Goal: Information Seeking & Learning: Learn about a topic

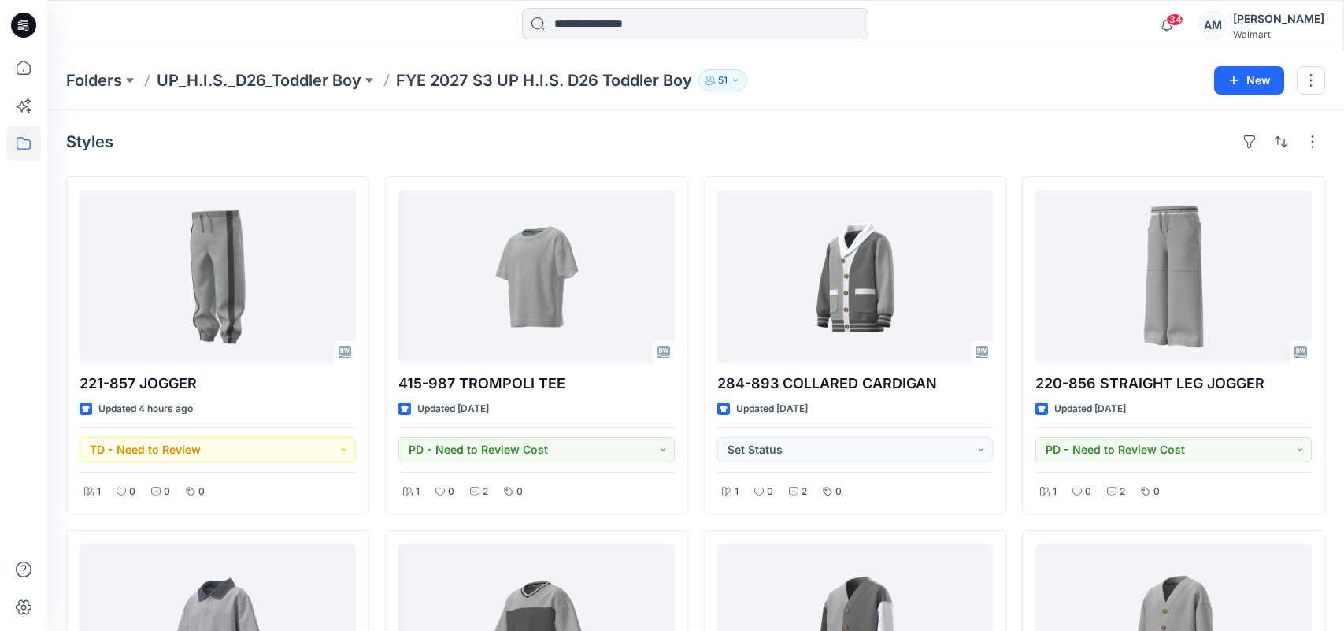
click at [98, 83] on p "Folders" at bounding box center [94, 80] width 56 height 22
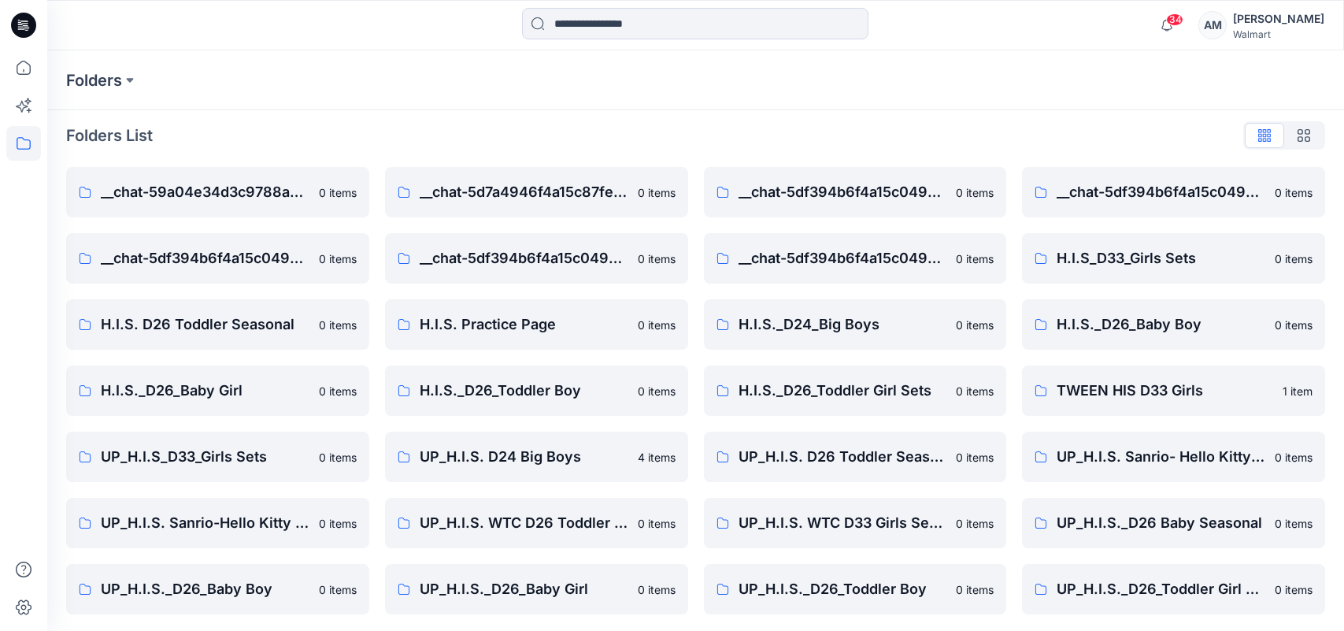
scroll to position [9, 0]
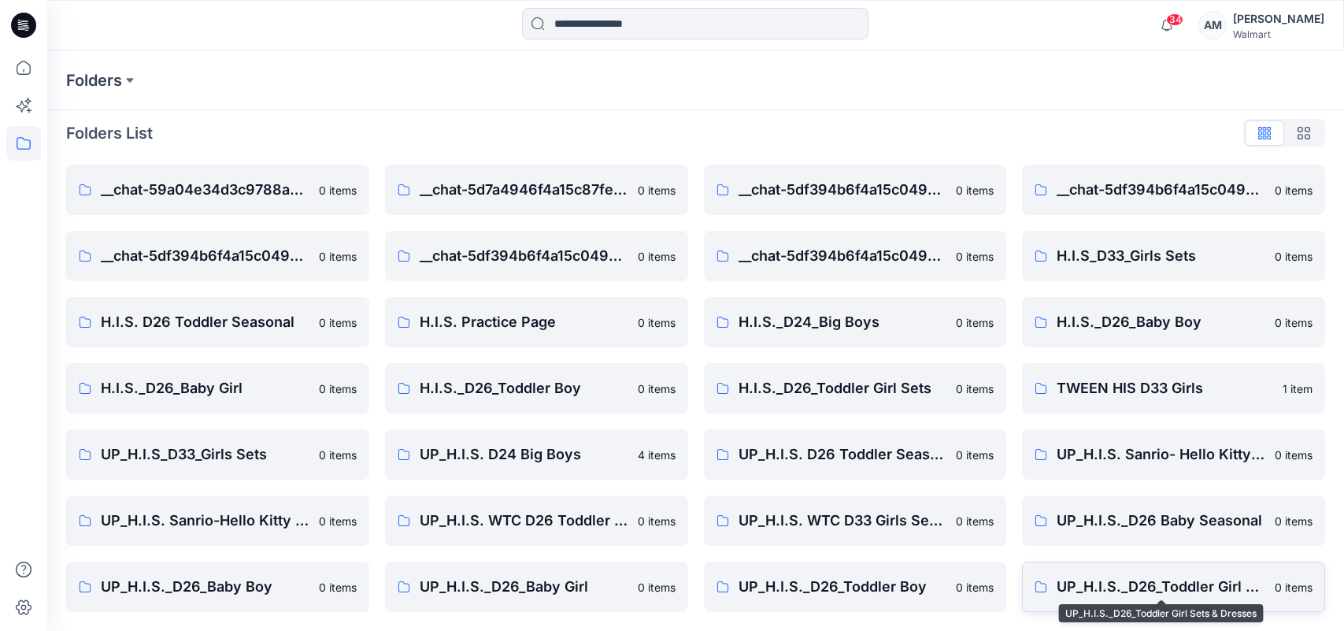
click at [1213, 591] on p "UP_H.I.S._D26_Toddler Girl Sets & Dresses" at bounding box center [1161, 587] width 209 height 22
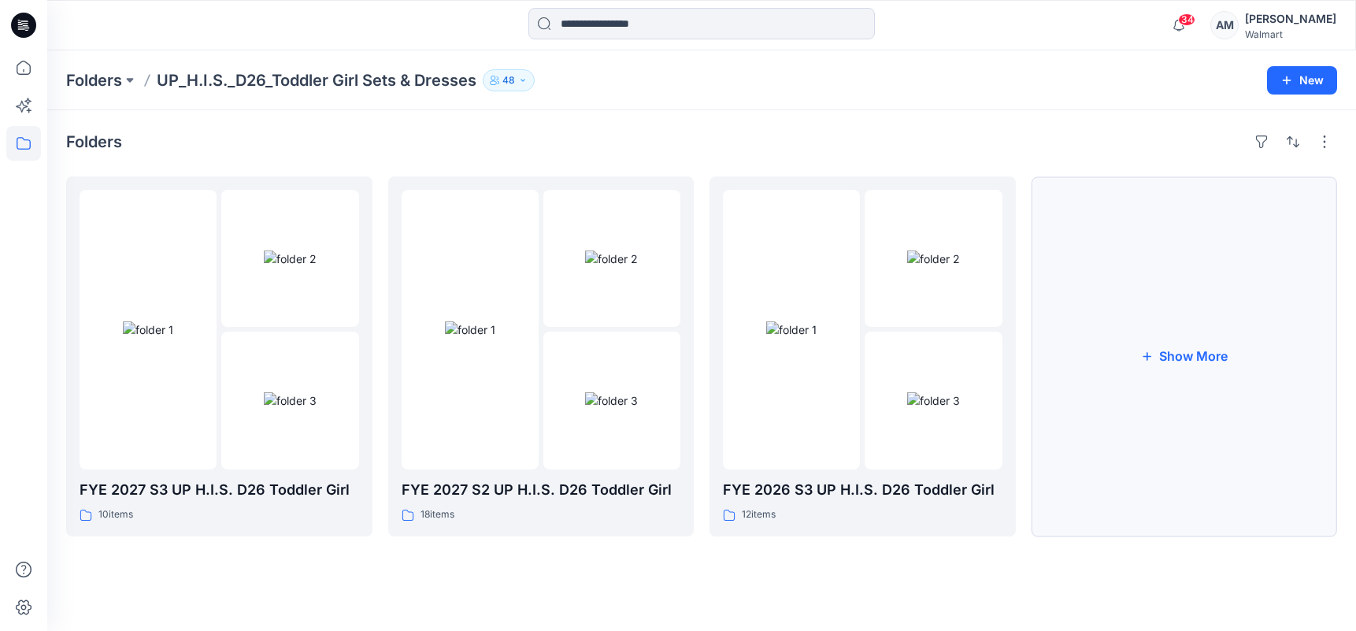
click at [1174, 345] on button "Show More" at bounding box center [1185, 356] width 306 height 360
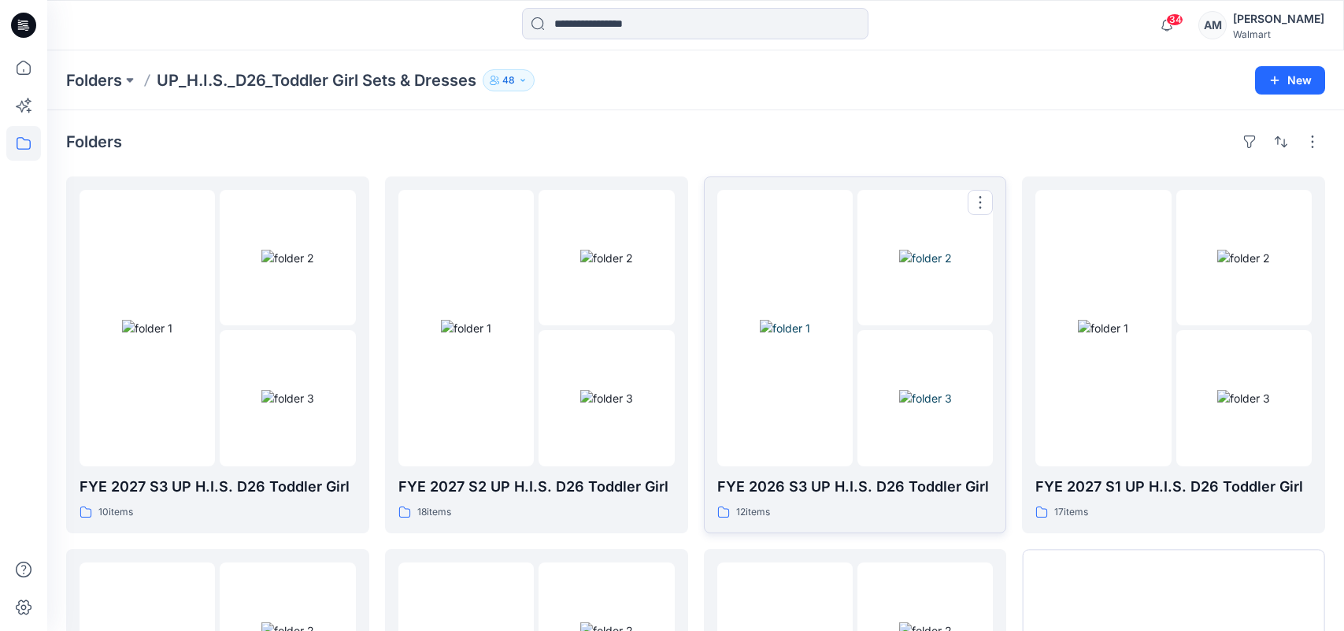
click at [877, 328] on div at bounding box center [925, 328] width 135 height 276
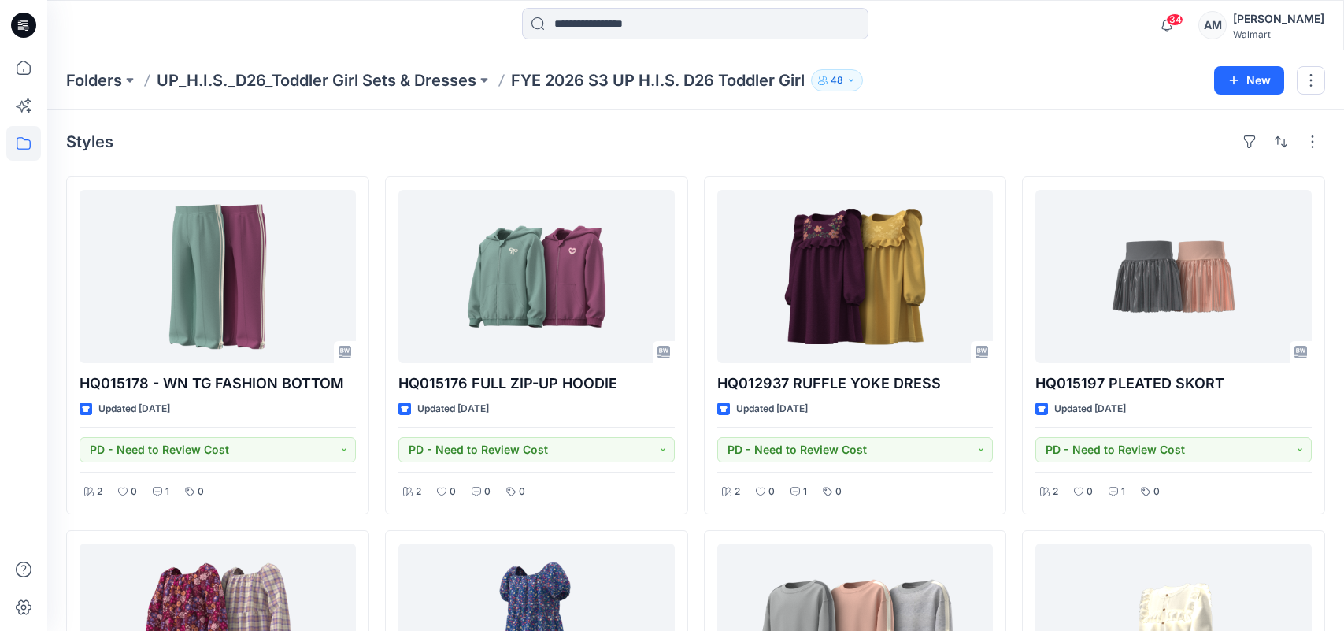
click at [350, 76] on p "UP_H.I.S._D26_Toddler Girl Sets & Dresses" at bounding box center [317, 80] width 320 height 22
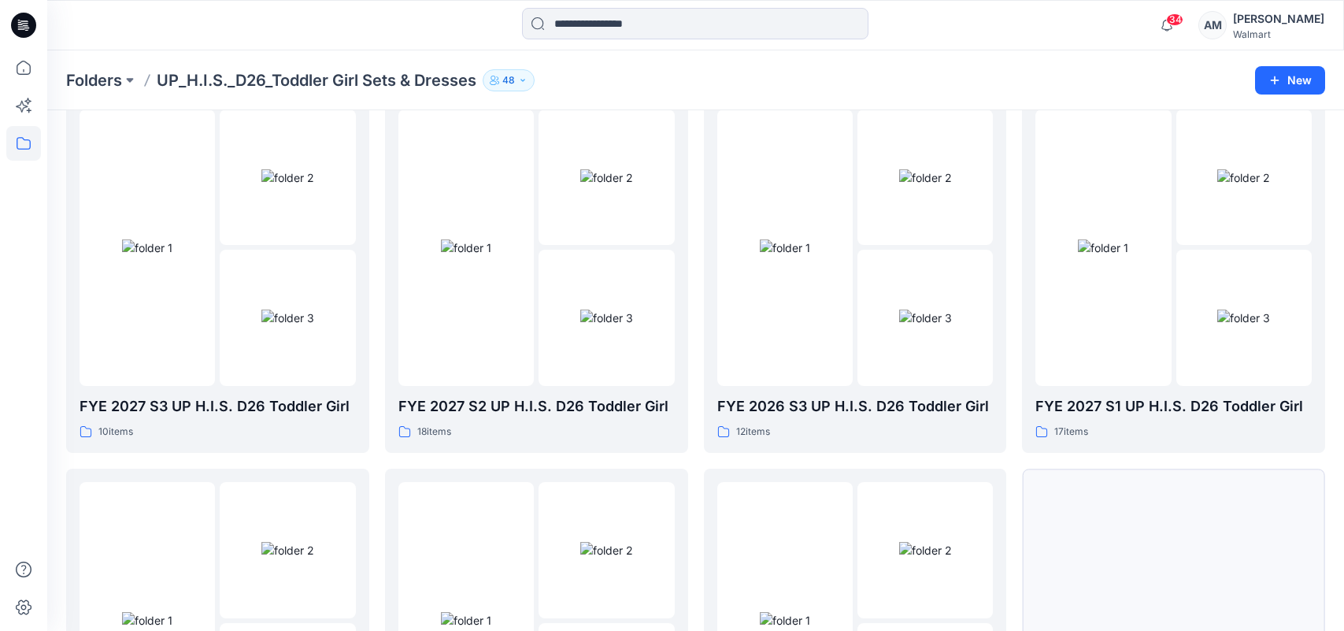
scroll to position [158, 0]
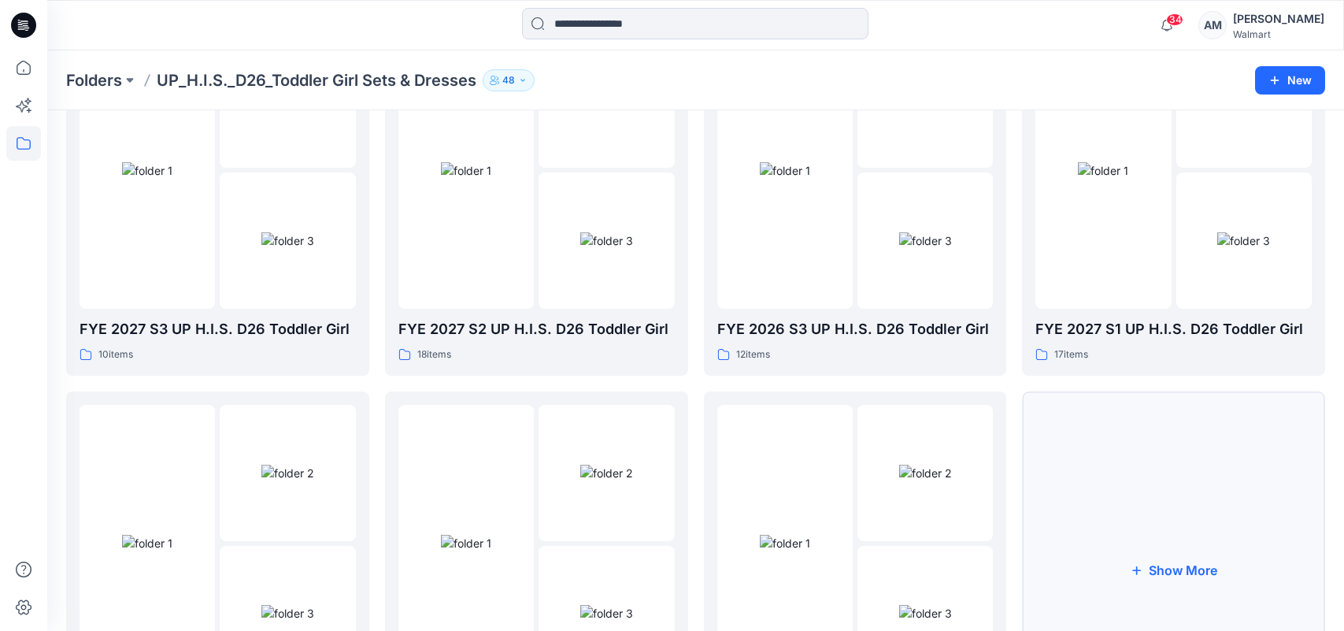
click at [1182, 567] on button "Show More" at bounding box center [1173, 569] width 303 height 357
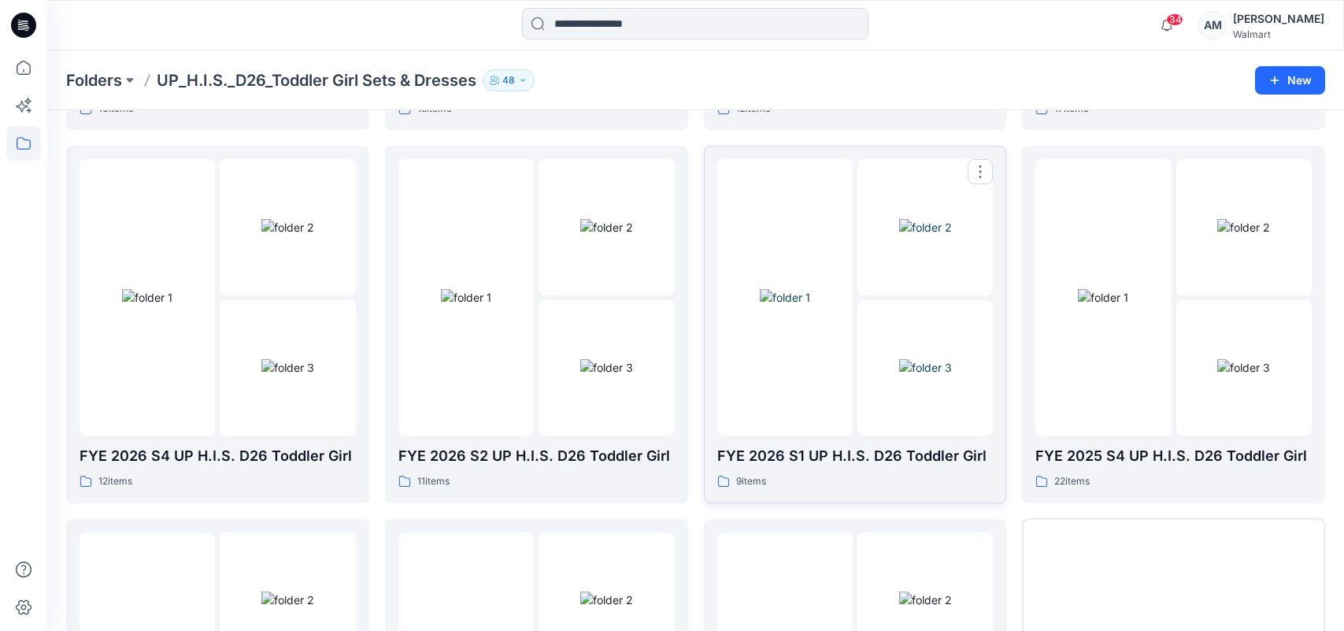
scroll to position [79, 0]
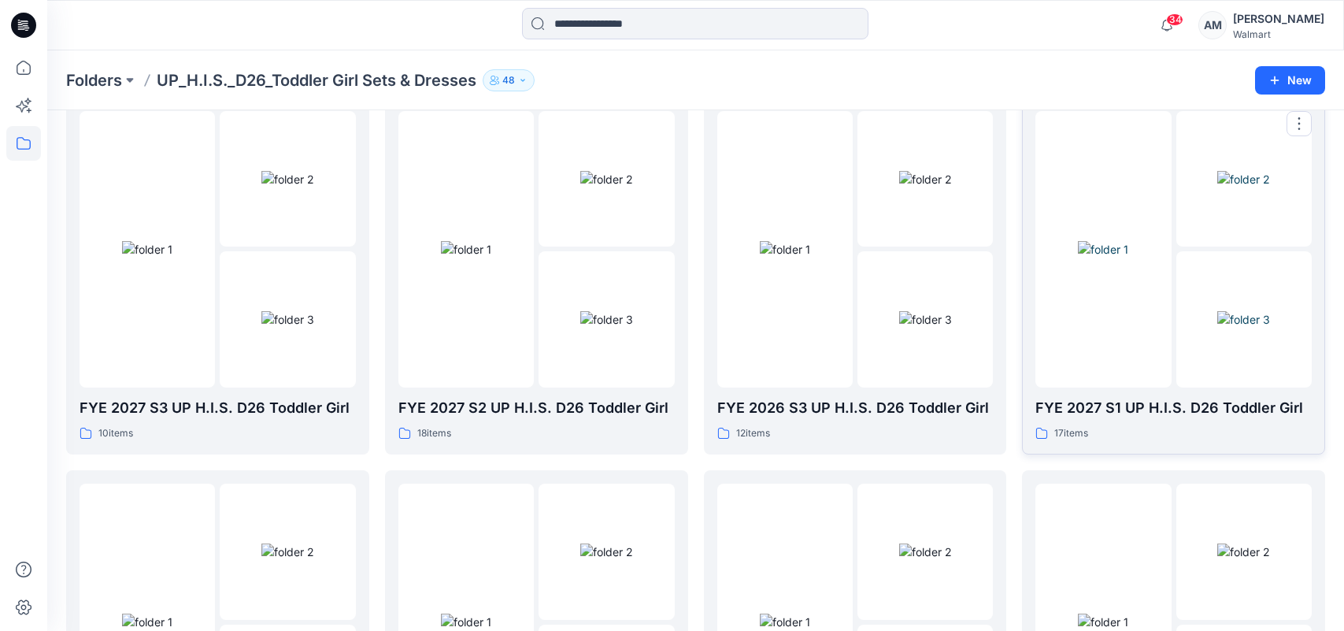
click at [1129, 258] on img at bounding box center [1103, 249] width 50 height 17
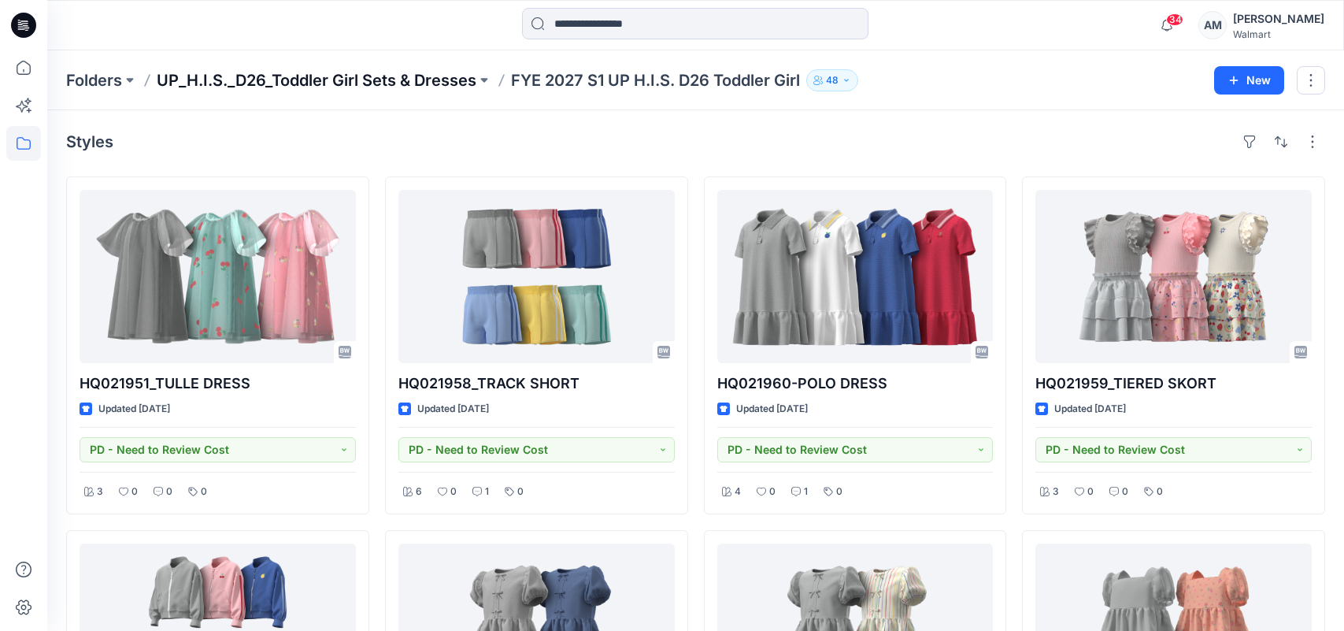
click at [358, 80] on p "UP_H.I.S._D26_Toddler Girl Sets & Dresses" at bounding box center [317, 80] width 320 height 22
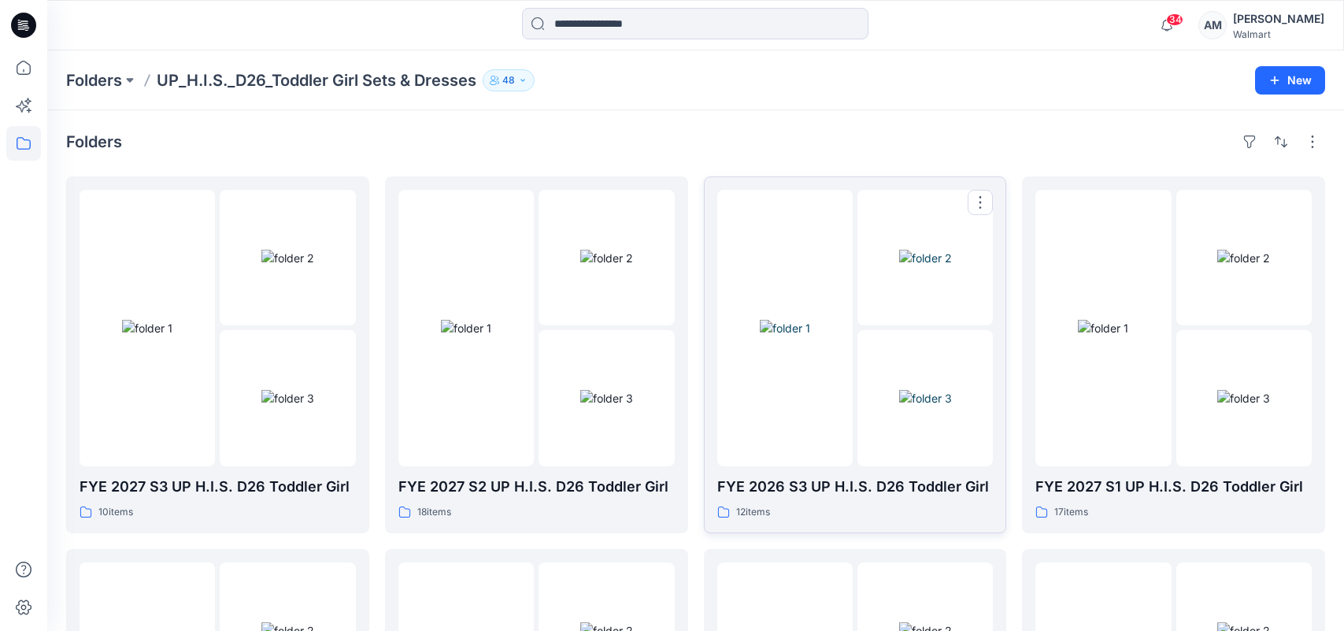
click at [899, 390] on img at bounding box center [925, 398] width 53 height 17
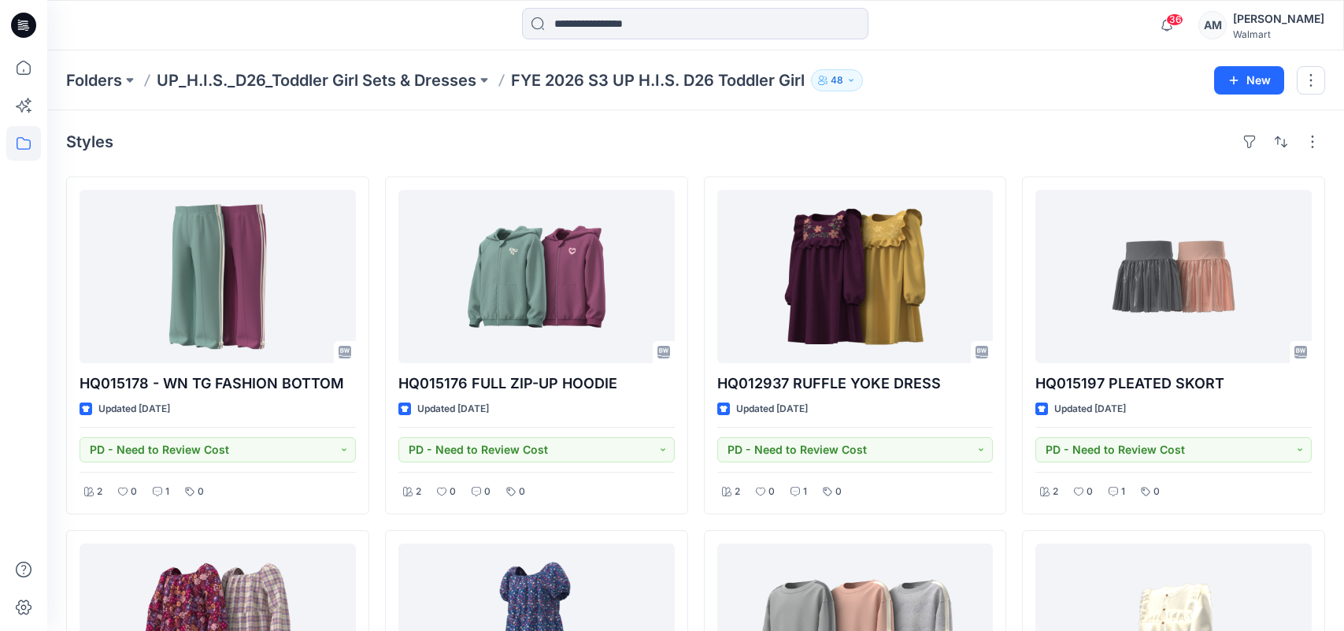
click at [449, 139] on div "Styles" at bounding box center [695, 141] width 1259 height 25
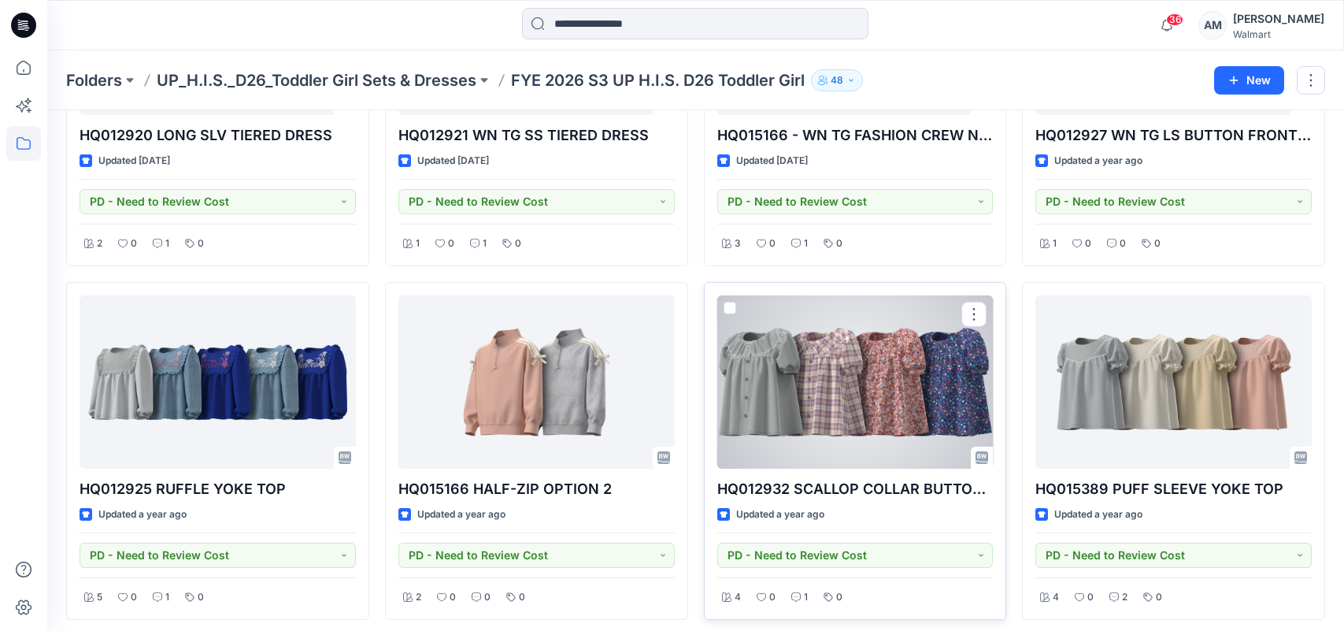
scroll to position [610, 0]
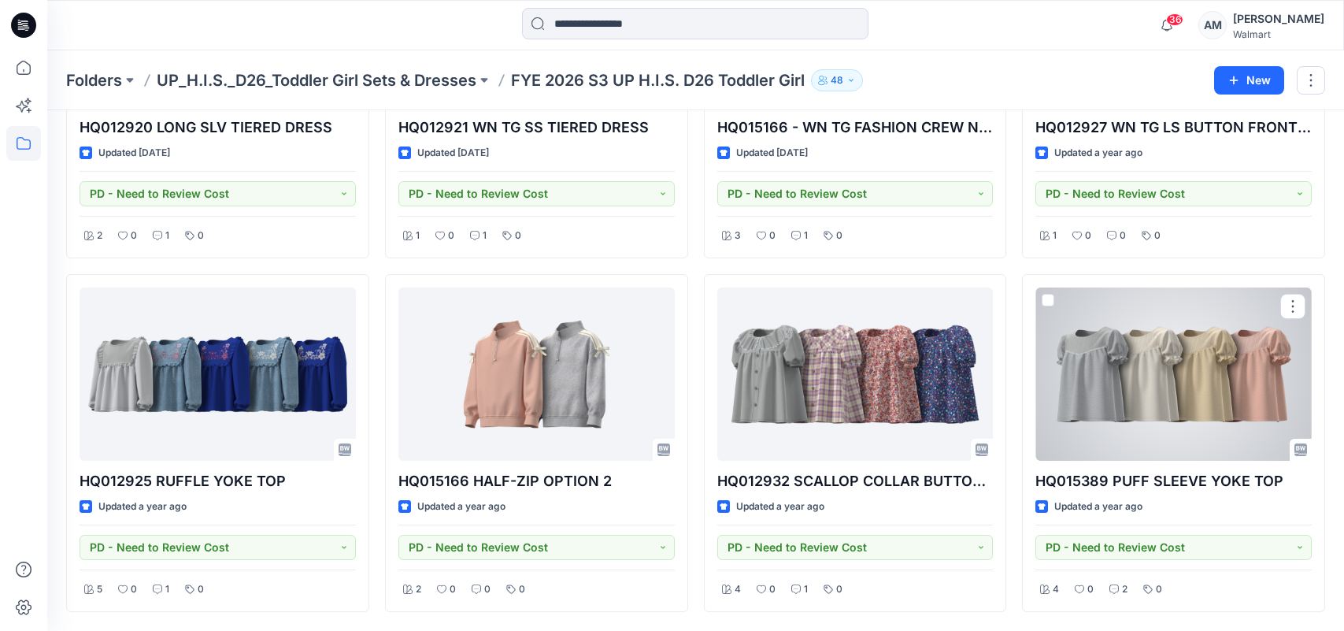
click at [1226, 397] on div at bounding box center [1174, 373] width 276 height 173
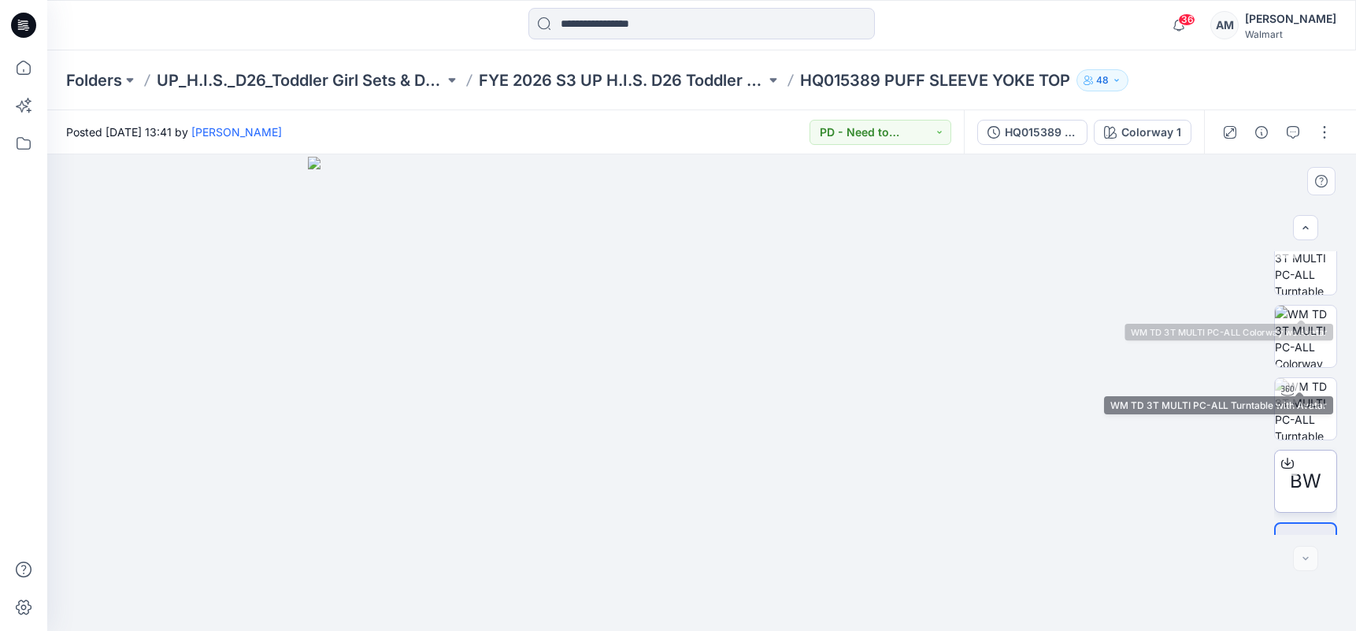
scroll to position [142, 0]
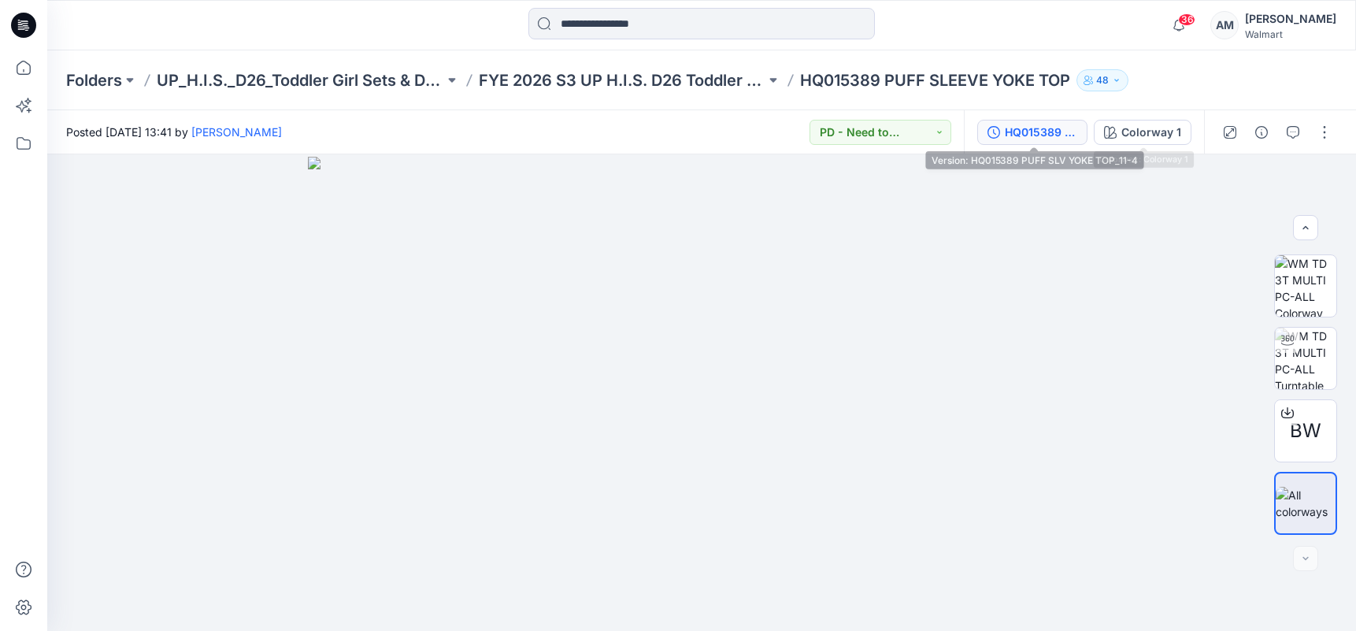
click at [1035, 131] on div "HQ015389 PUFF SLV YOKE TOP_11-4" at bounding box center [1041, 132] width 72 height 17
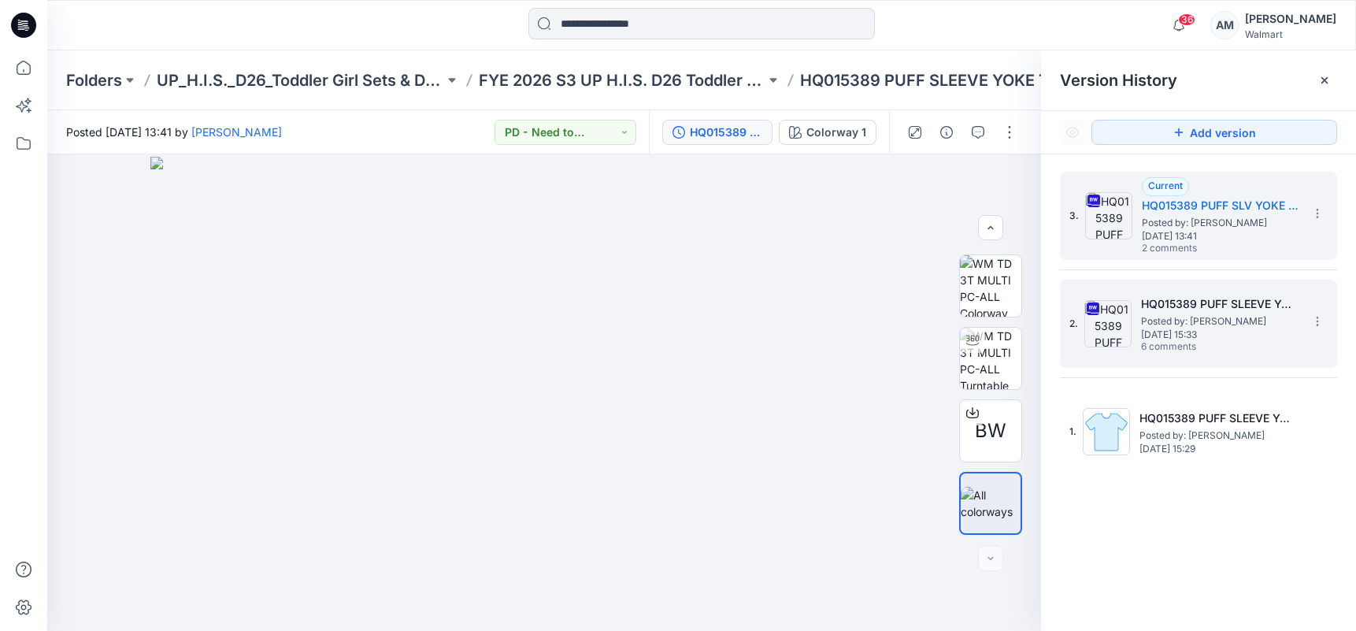
click at [1211, 336] on span "[DATE] 15:33" at bounding box center [1220, 334] width 158 height 11
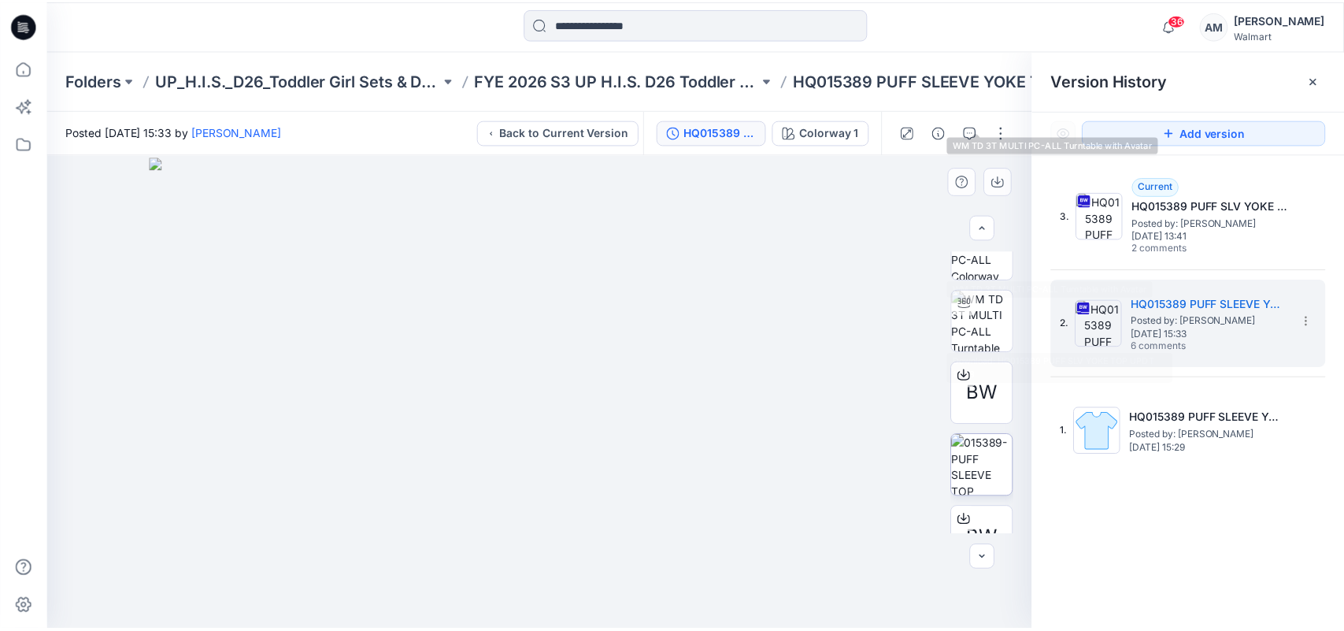
scroll to position [287, 0]
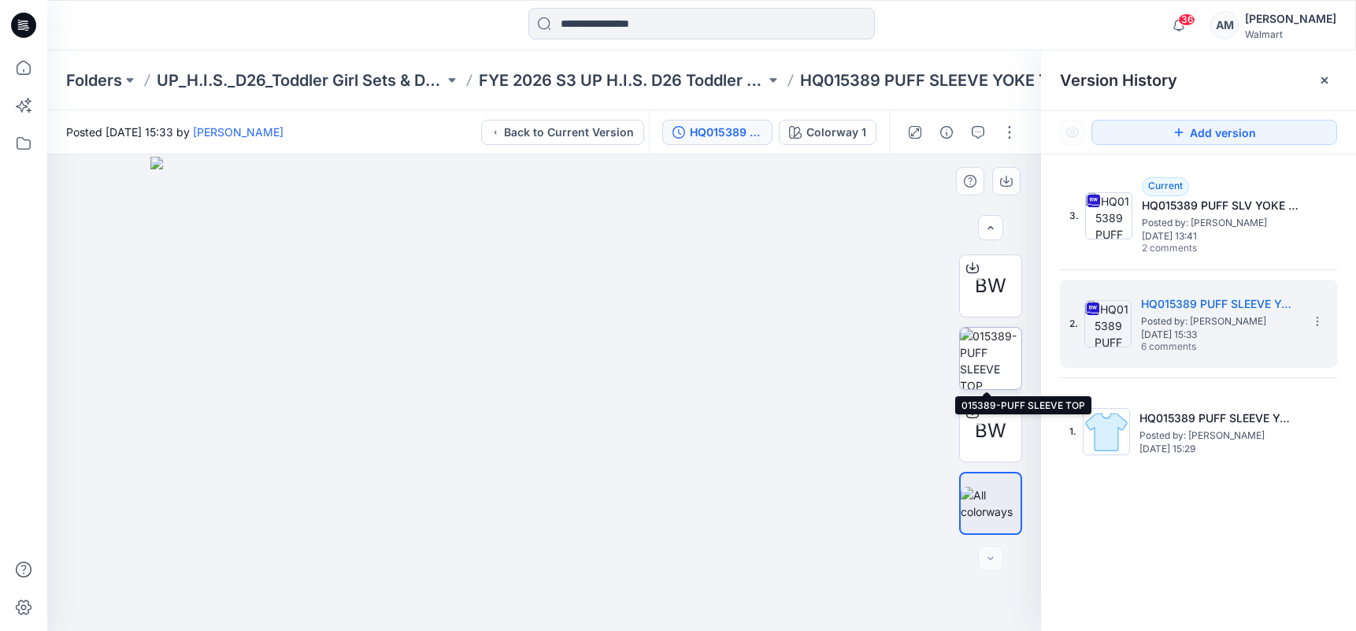
click at [978, 356] on img at bounding box center [990, 358] width 61 height 61
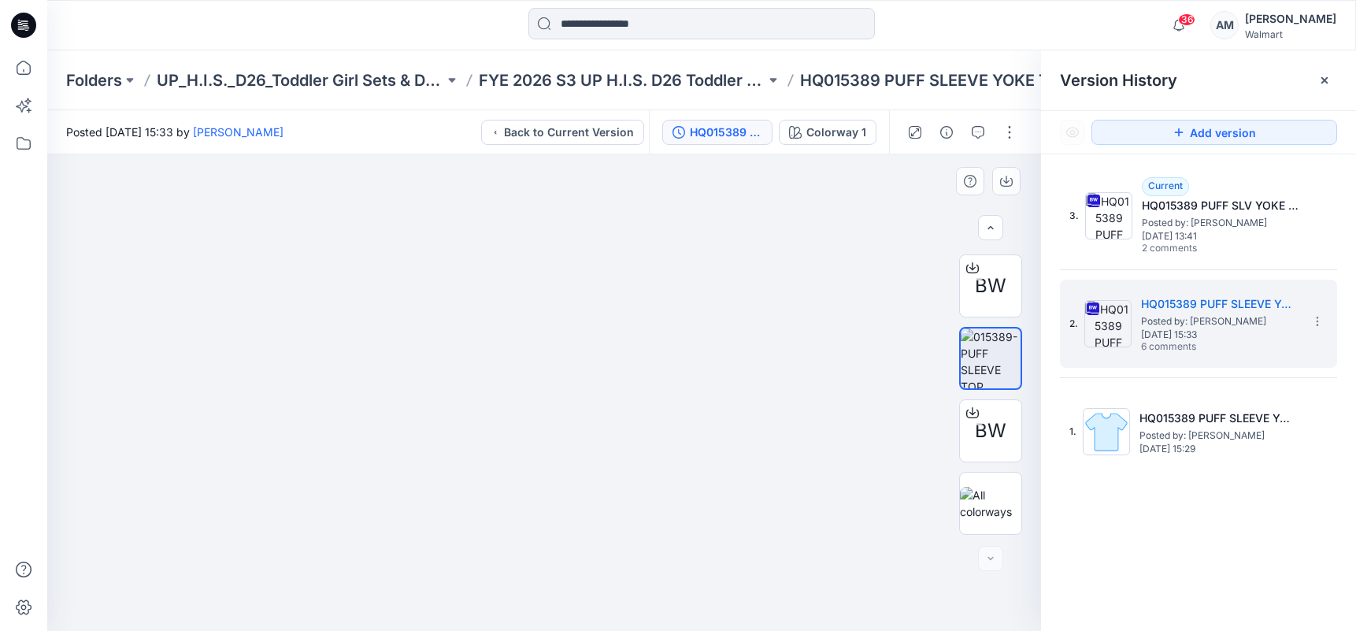
drag, startPoint x: 455, startPoint y: 244, endPoint x: 574, endPoint y: 406, distance: 200.5
click at [574, 406] on img at bounding box center [647, 285] width 1200 height 692
click at [1097, 20] on div "37 Notifications Your style 221-857 JOGGER has been updated with 221-857 JOGGER…" at bounding box center [701, 25] width 1308 height 35
click at [1129, 20] on div "37 Notifications Your style 221-857 JOGGER has been updated with 221-857 JOGGER…" at bounding box center [701, 25] width 1308 height 35
click at [1108, 11] on div "37 Notifications Your style 221-857 JOGGER has been updated with 221-857 JOGGER…" at bounding box center [701, 25] width 1308 height 35
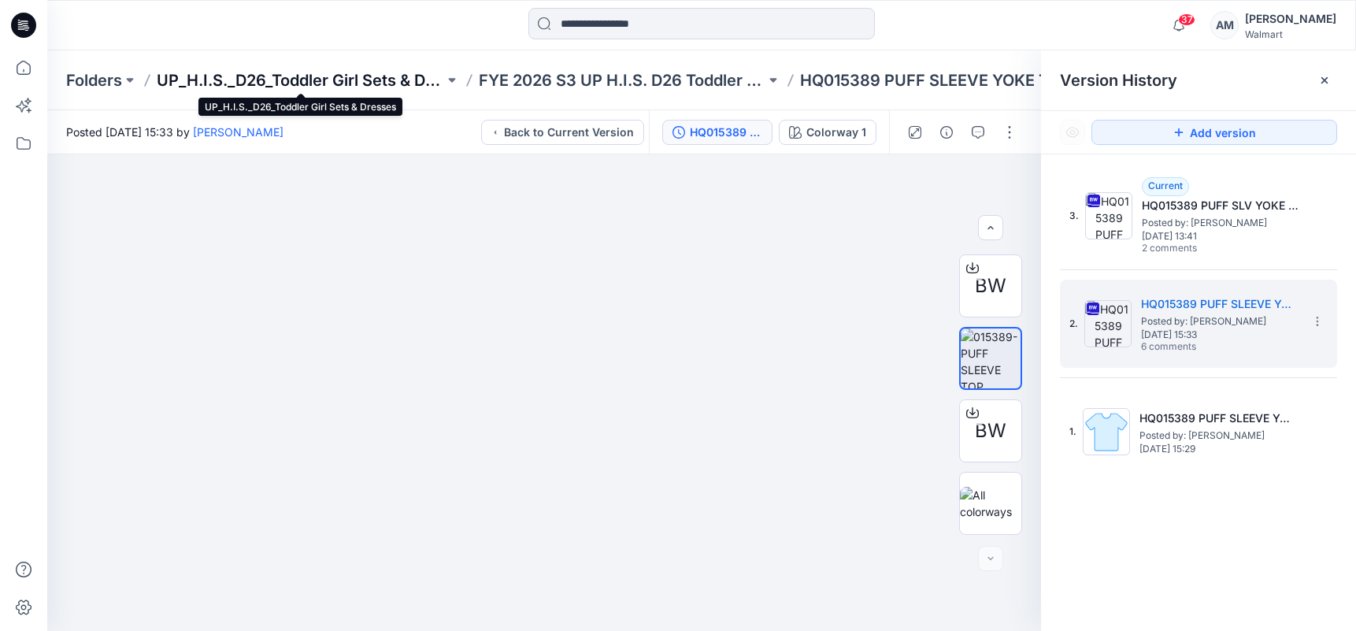
click at [328, 80] on p "UP_H.I.S._D26_Toddler Girl Sets & Dresses" at bounding box center [300, 80] width 287 height 22
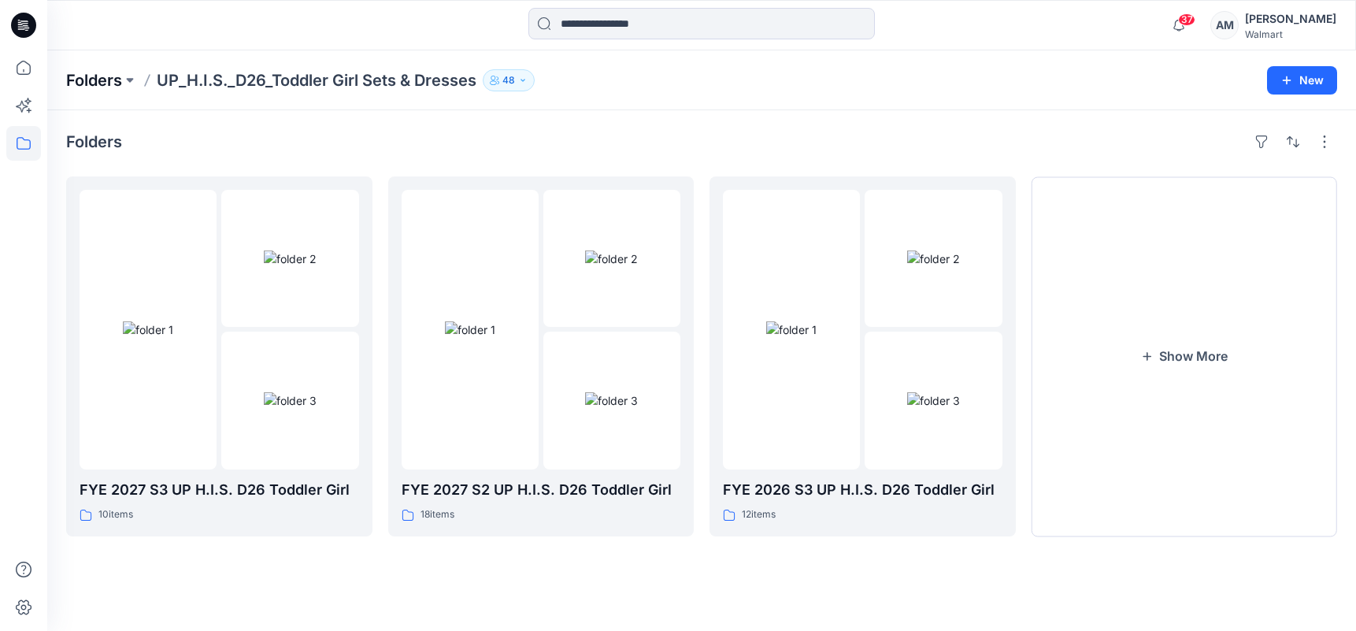
click at [87, 69] on p "Folders" at bounding box center [94, 80] width 56 height 22
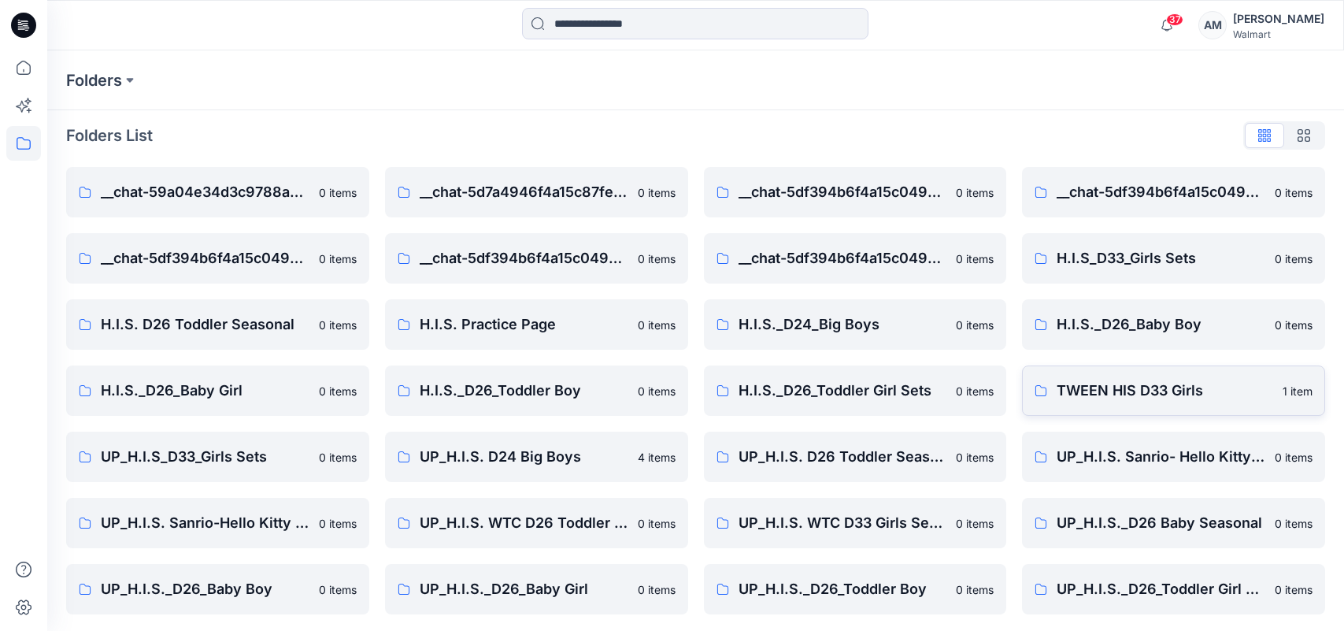
scroll to position [9, 0]
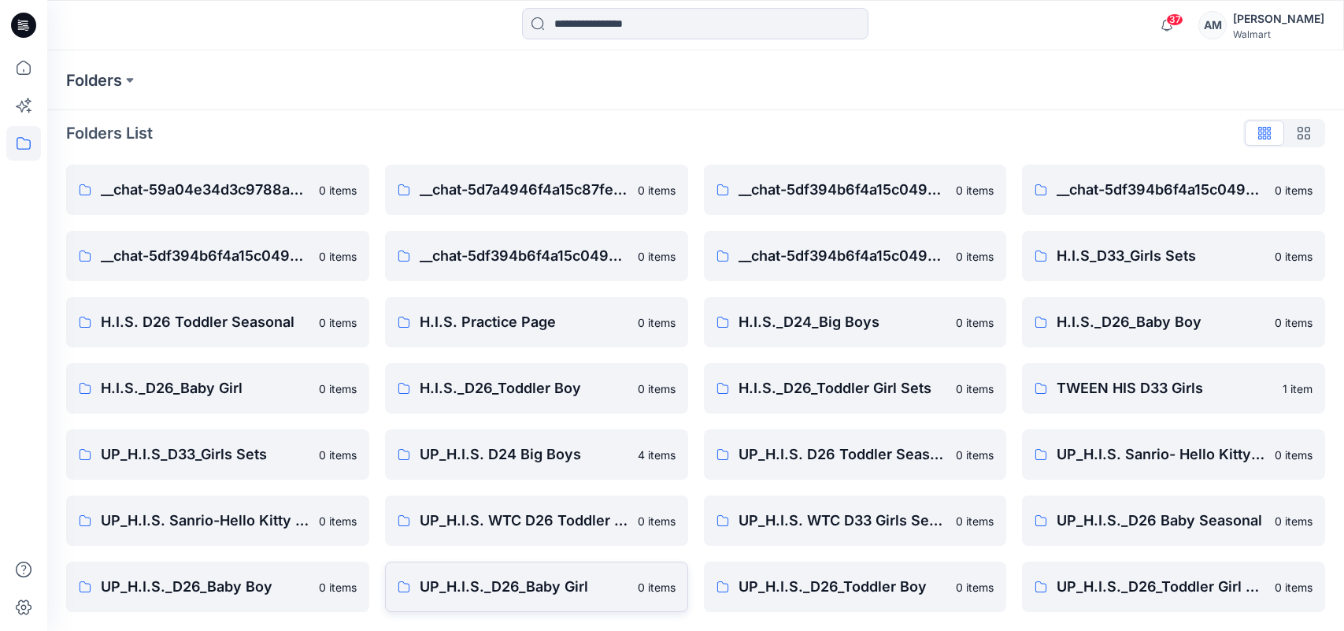
click at [480, 587] on p "UP_H.I.S._D26_Baby Girl" at bounding box center [524, 587] width 209 height 22
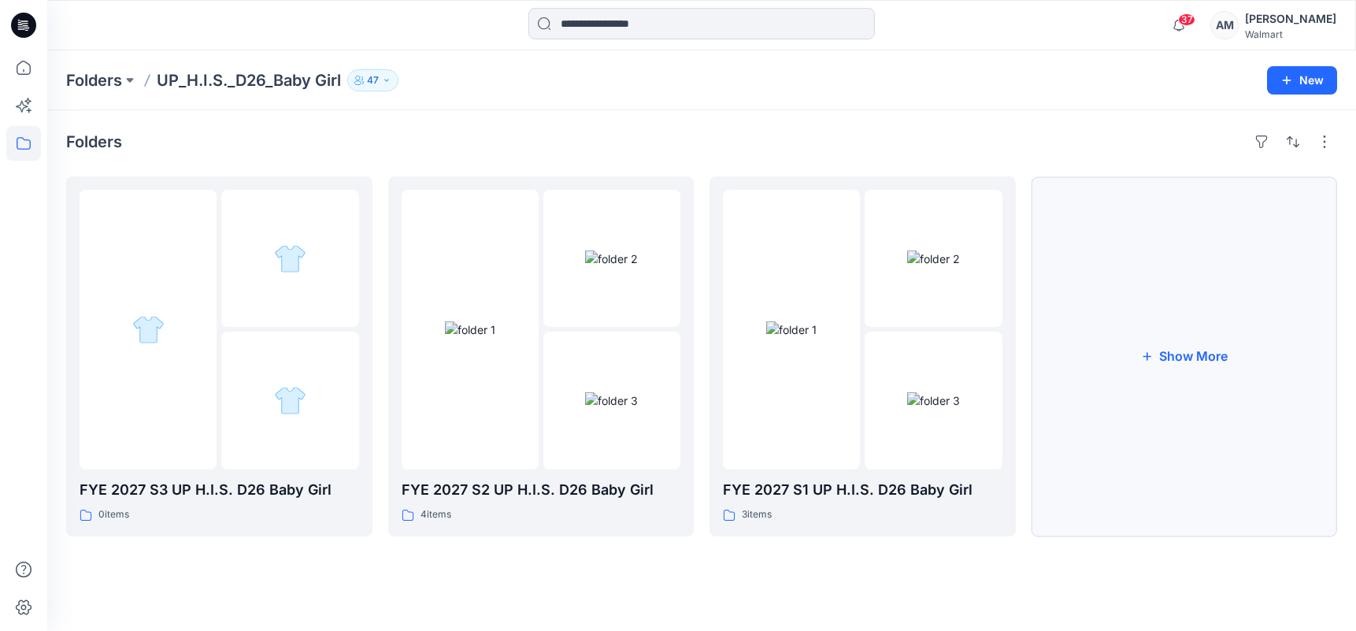
click at [1201, 352] on button "Show More" at bounding box center [1185, 356] width 306 height 360
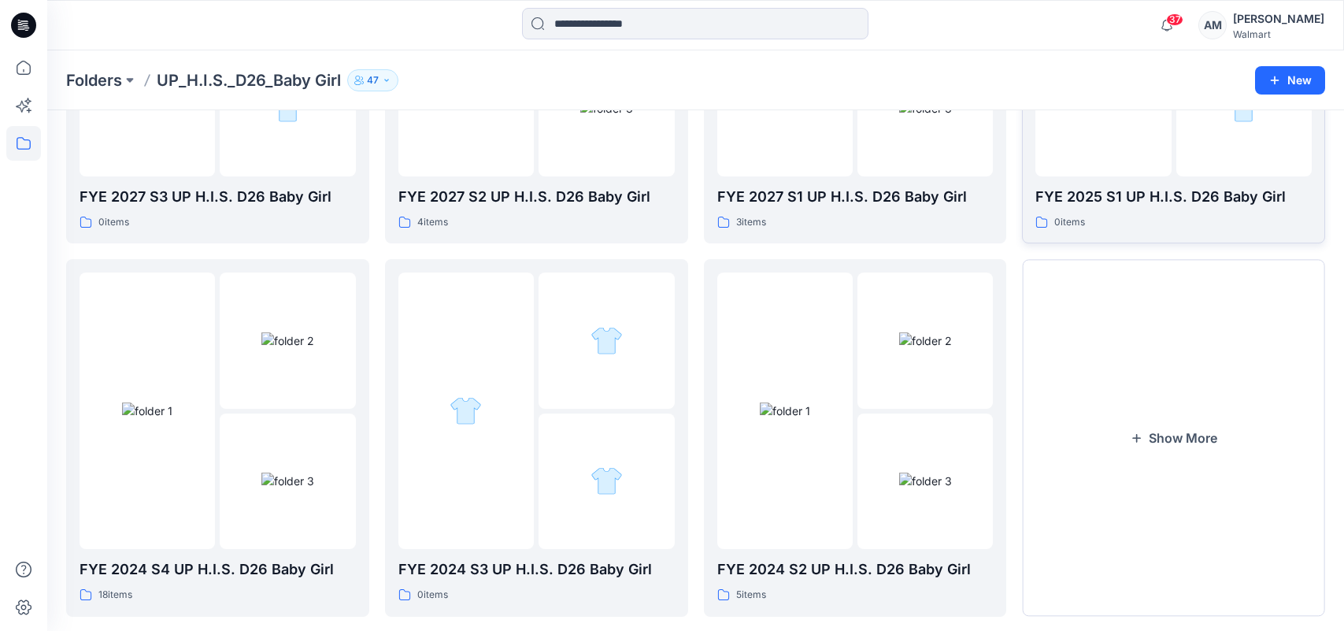
scroll to position [315, 0]
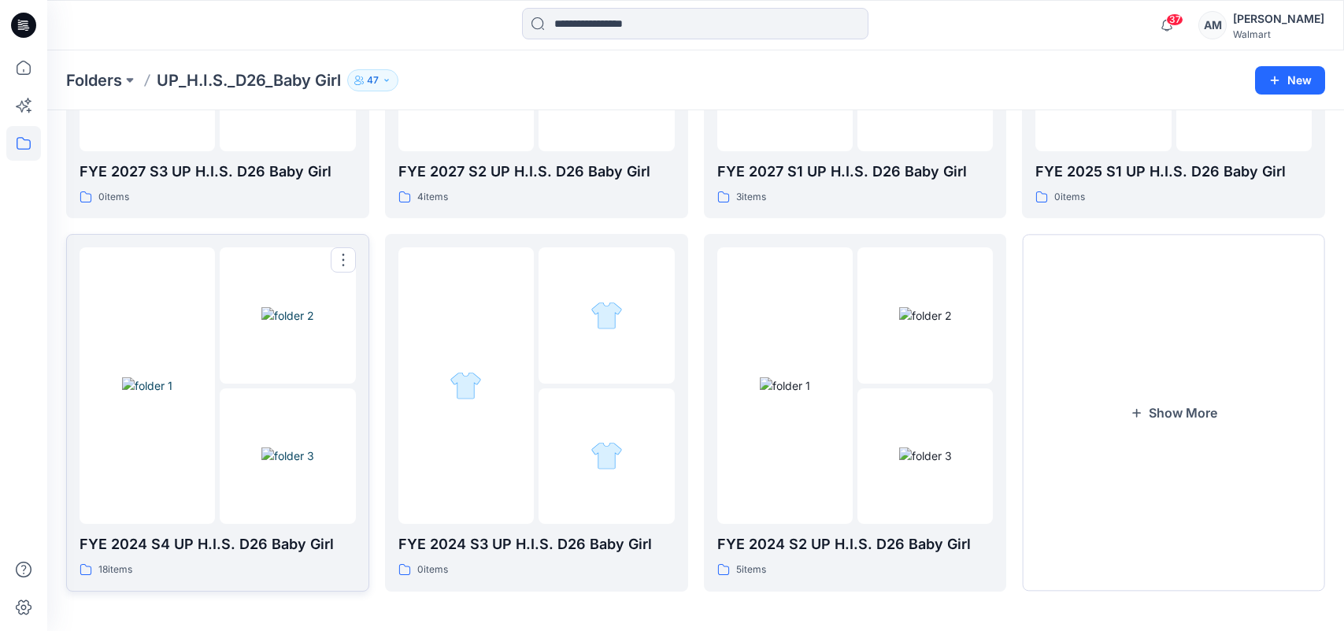
click at [172, 388] on img at bounding box center [147, 385] width 50 height 17
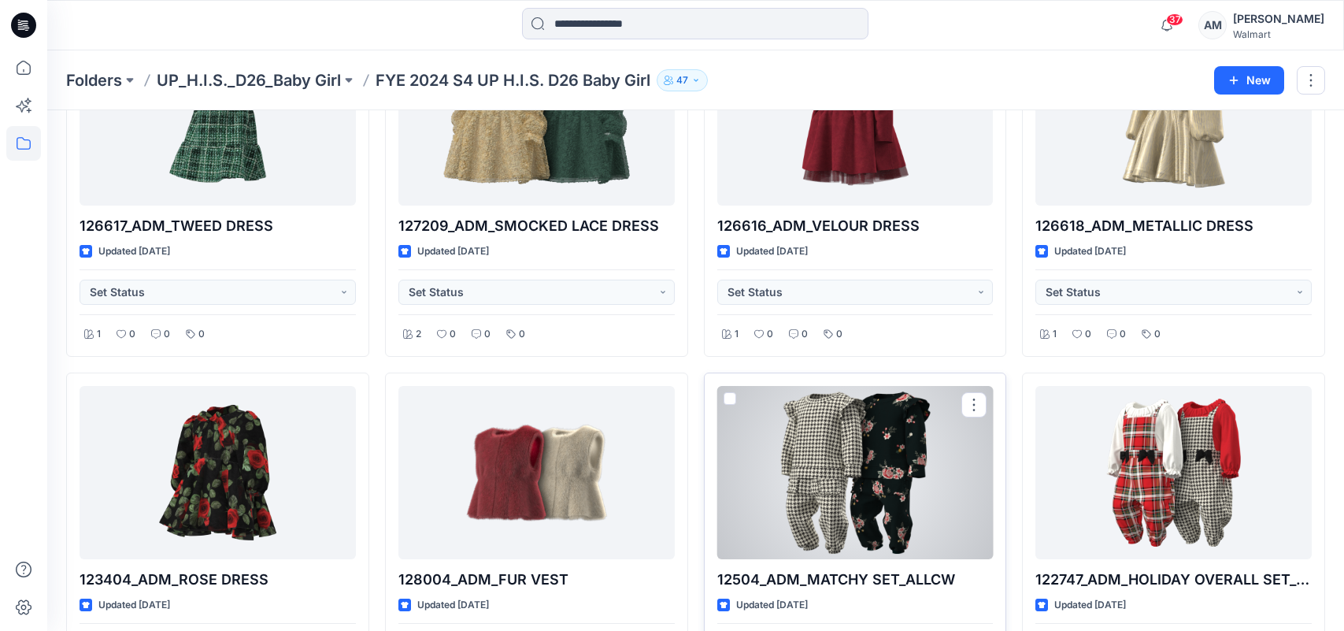
scroll to position [236, 0]
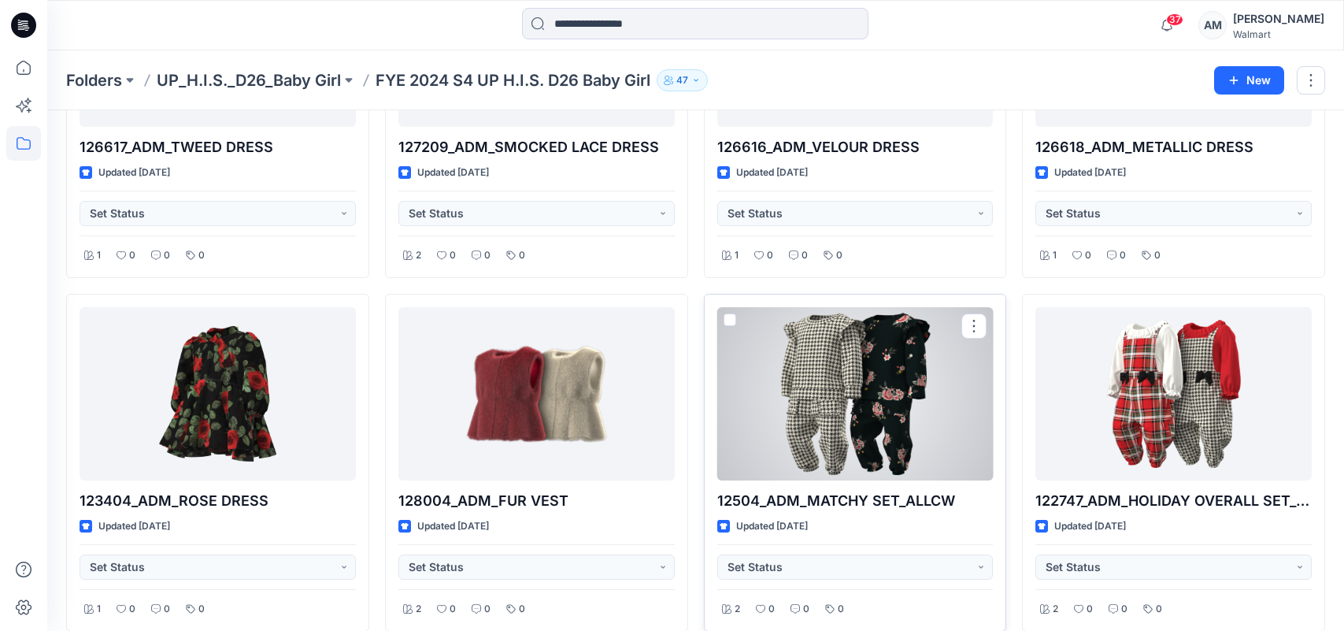
click at [848, 416] on div at bounding box center [856, 393] width 276 height 173
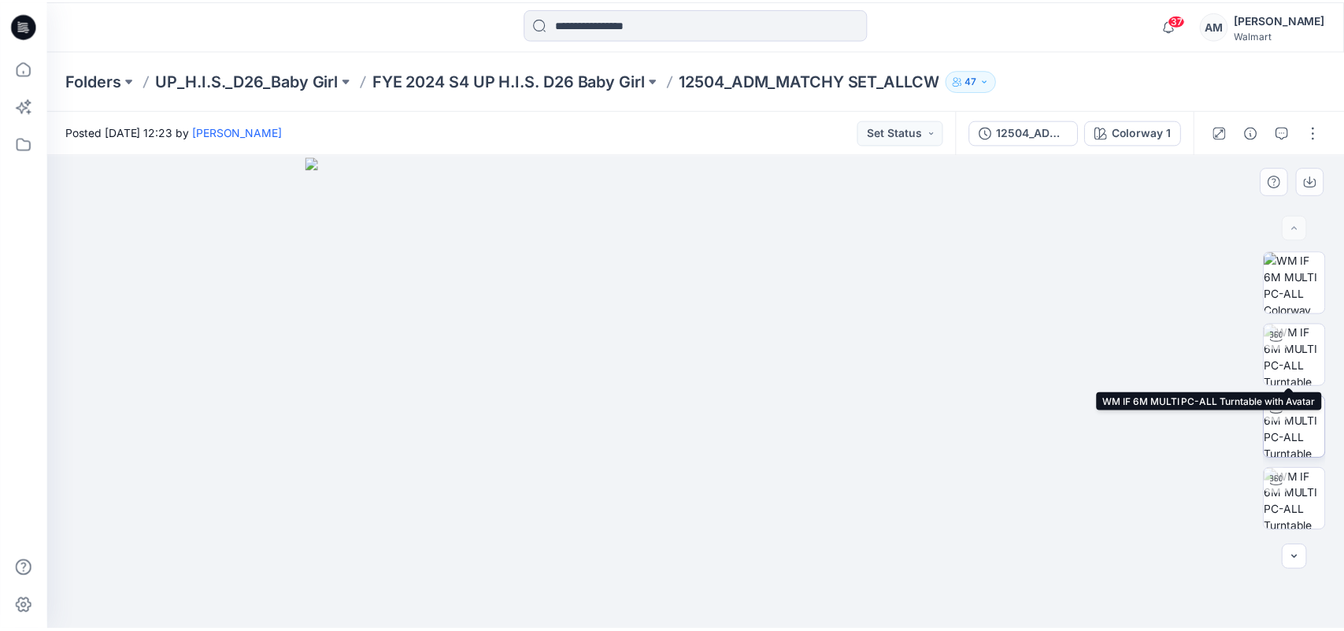
scroll to position [142, 0]
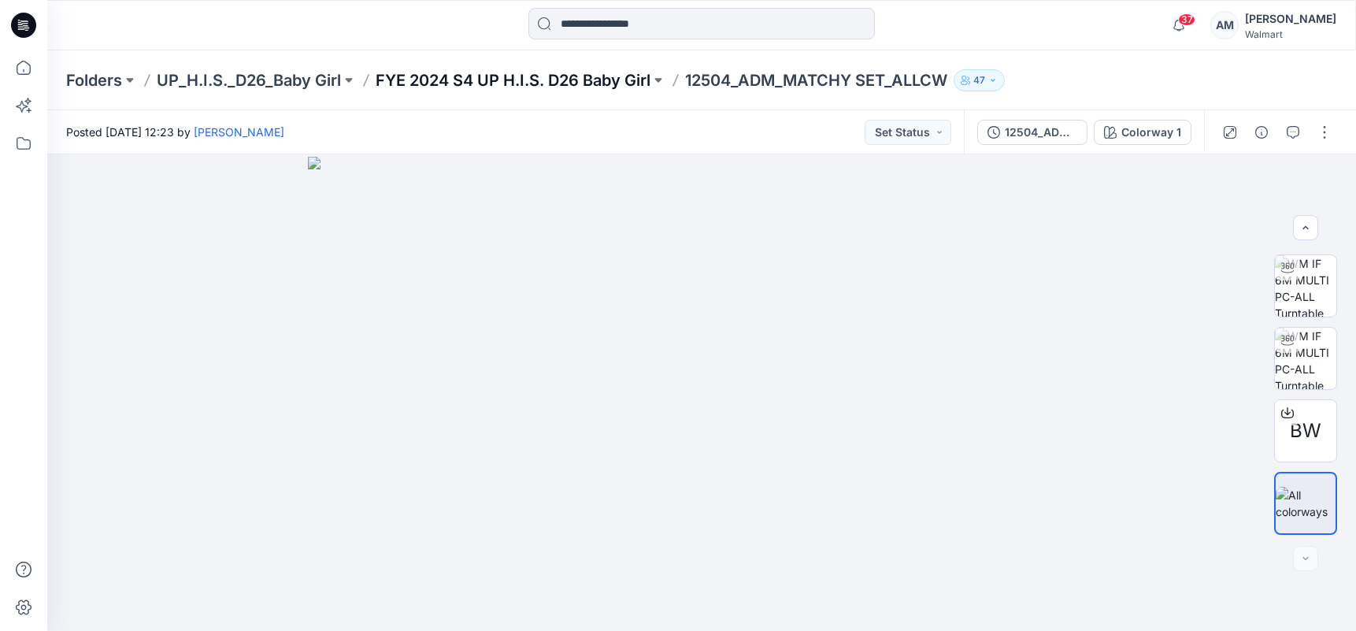
click at [573, 84] on p "FYE 2024 S4 UP H.I.S. D26 Baby Girl" at bounding box center [513, 80] width 275 height 22
click at [542, 81] on p "FYE 2024 S4 UP H.I.S. D26 Baby Girl" at bounding box center [513, 80] width 275 height 22
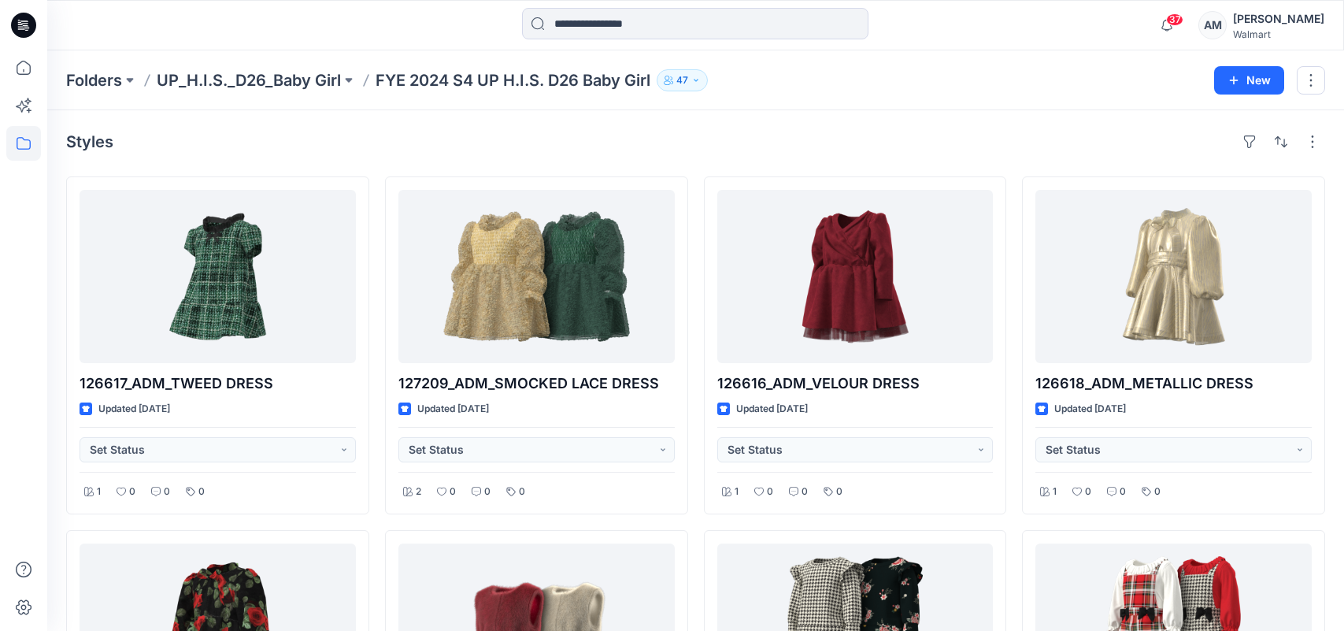
click at [453, 82] on p "FYE 2024 S4 UP H.I.S. D26 Baby Girl" at bounding box center [513, 80] width 275 height 22
click at [325, 80] on p "UP_H.I.S._D26_Baby Girl" at bounding box center [249, 80] width 184 height 22
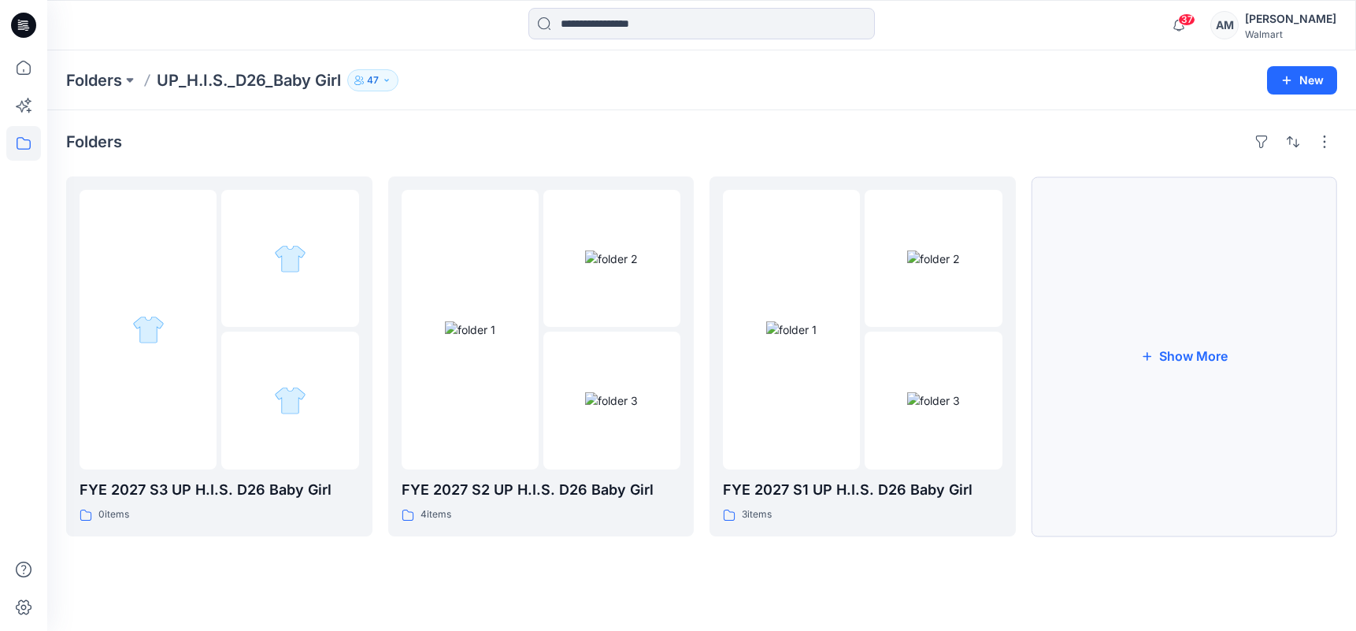
click at [1206, 346] on button "Show More" at bounding box center [1185, 356] width 306 height 360
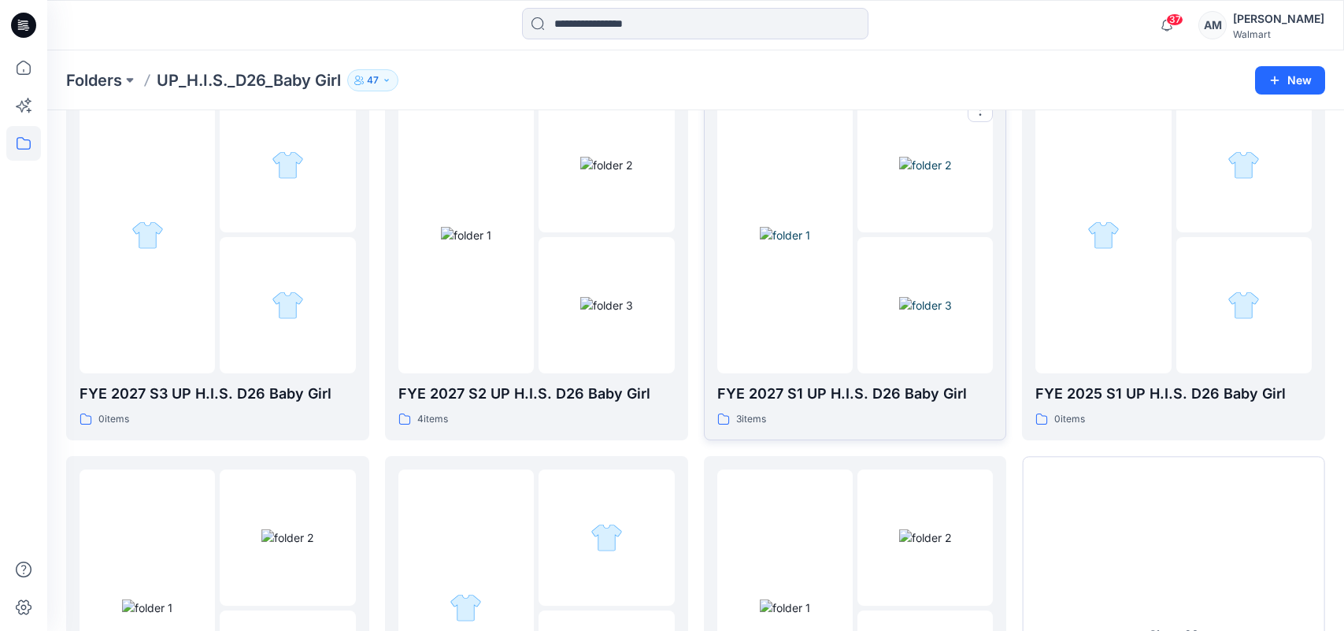
scroll to position [83, 0]
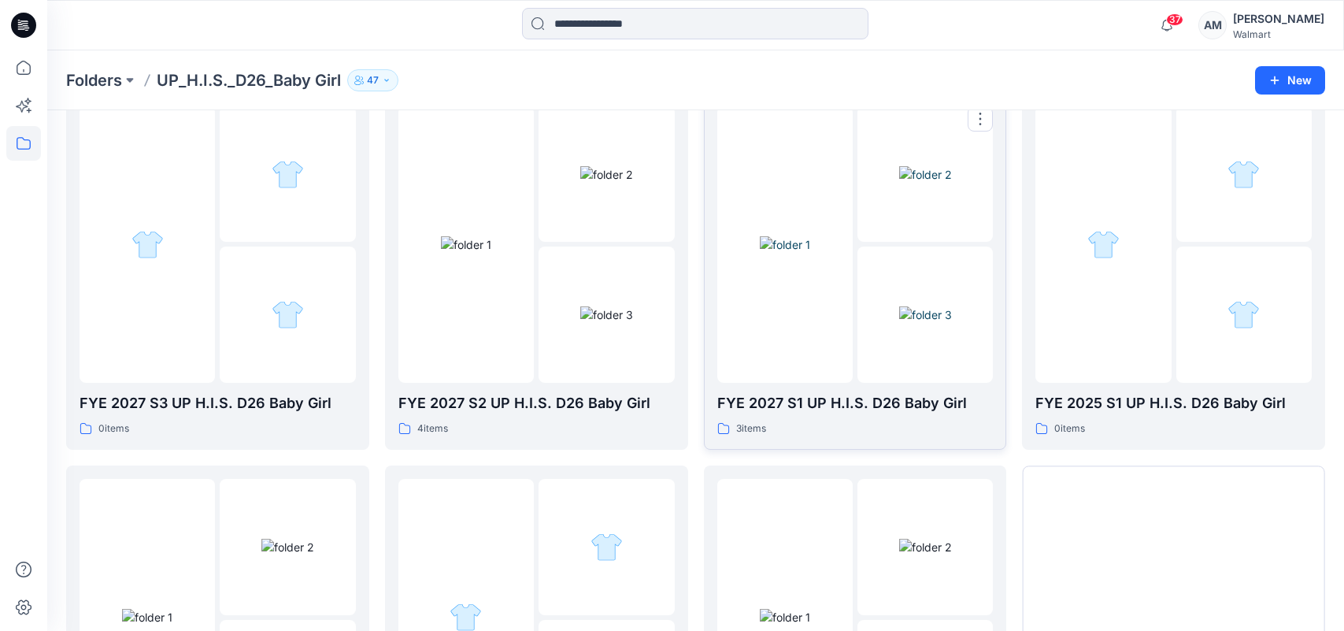
click at [926, 319] on img at bounding box center [925, 314] width 53 height 17
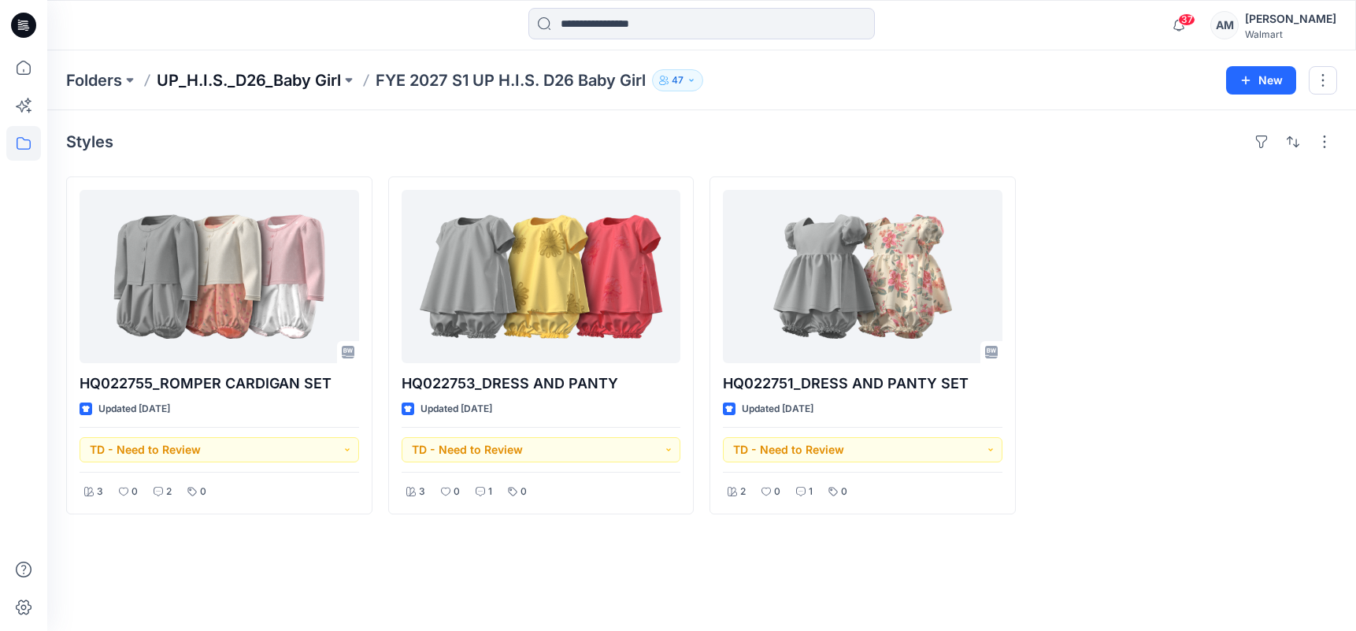
click at [262, 75] on p "UP_H.I.S._D26_Baby Girl" at bounding box center [249, 80] width 184 height 22
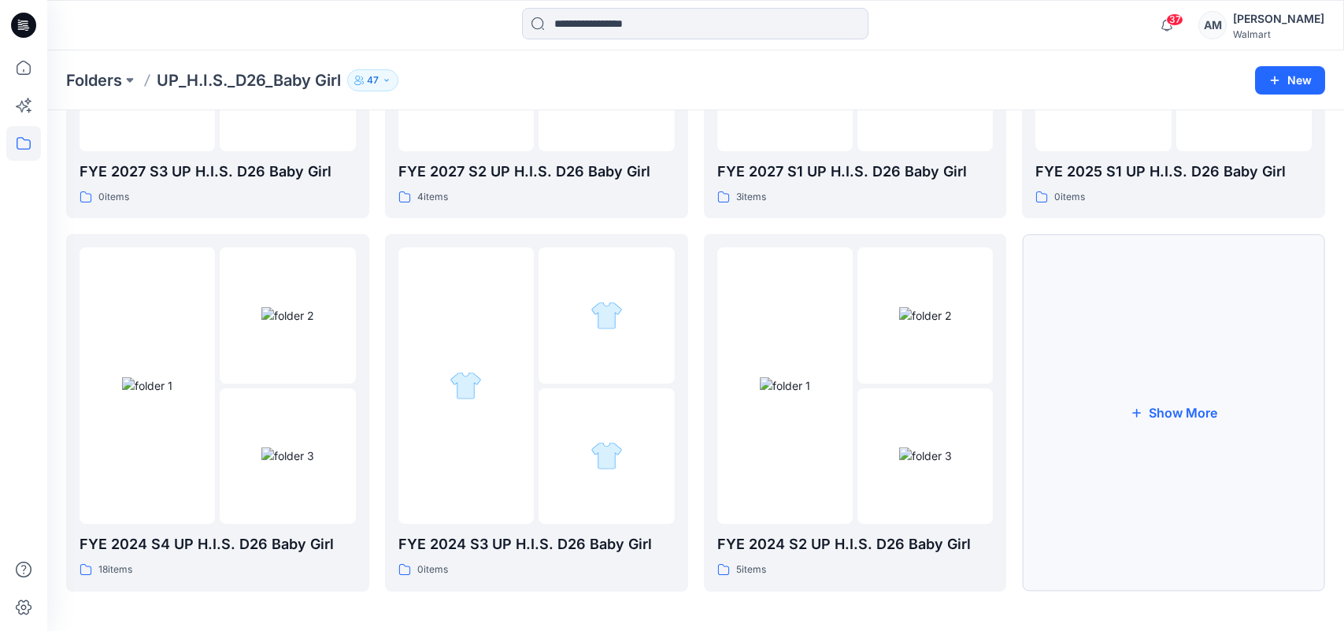
scroll to position [320, 0]
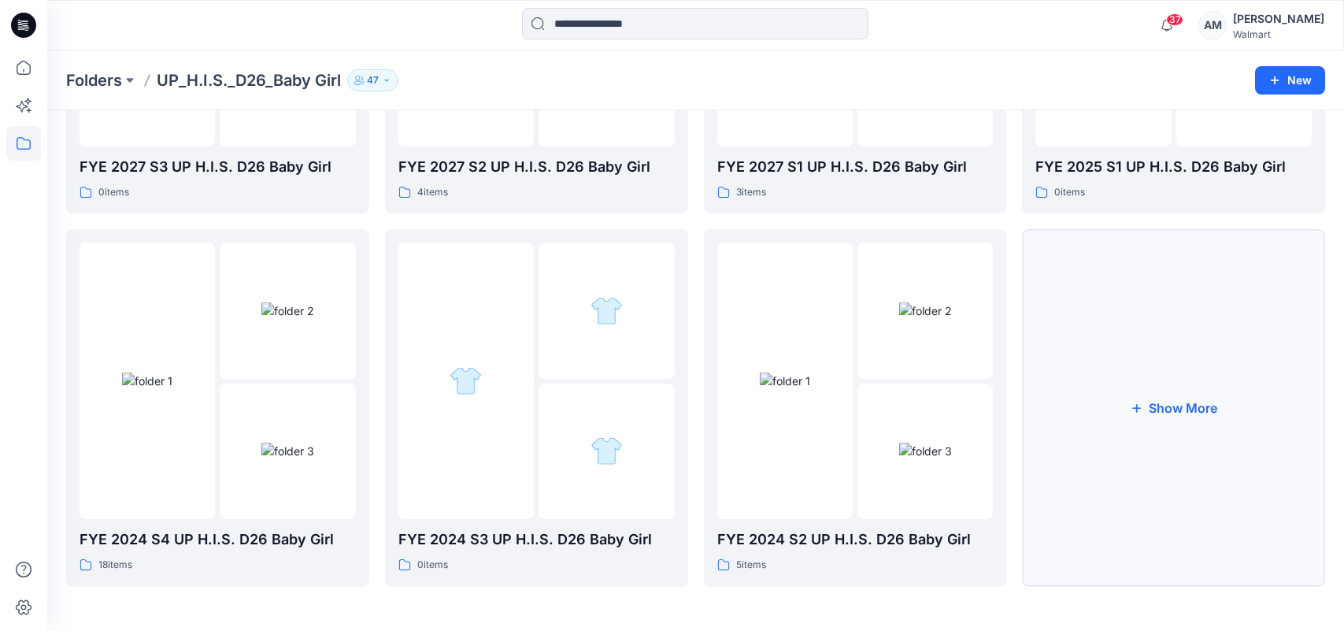
click at [1137, 436] on button "Show More" at bounding box center [1173, 407] width 303 height 357
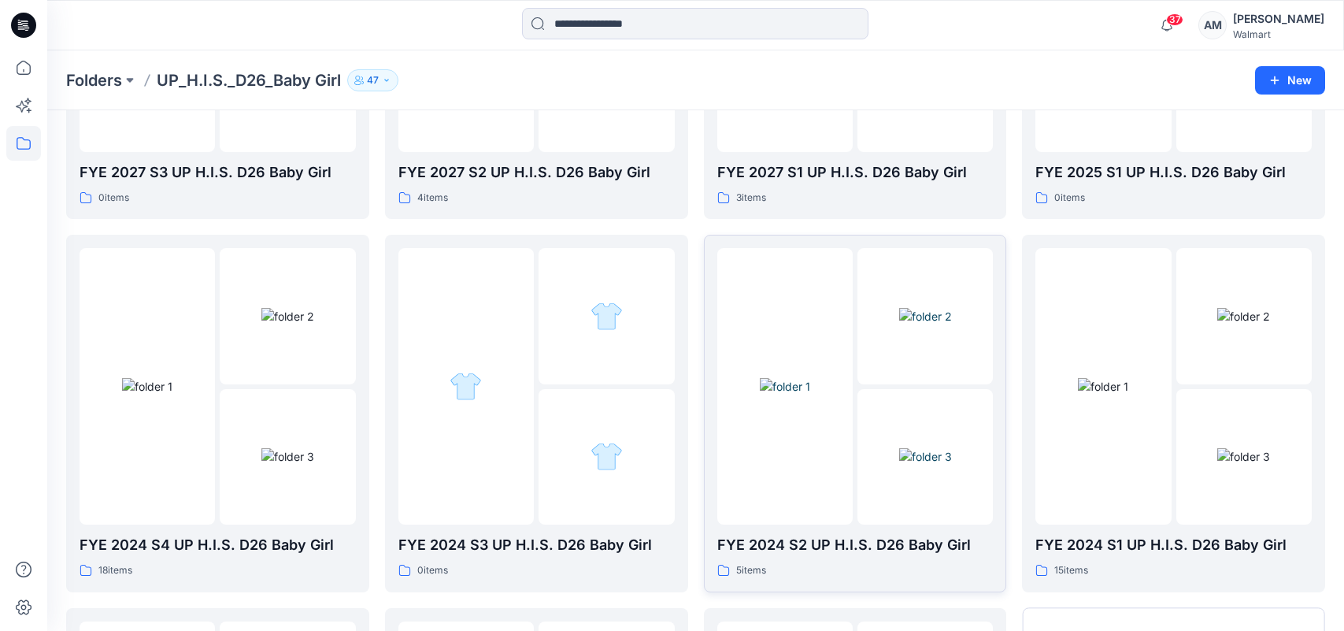
scroll to position [315, 0]
click at [172, 383] on img at bounding box center [147, 385] width 50 height 17
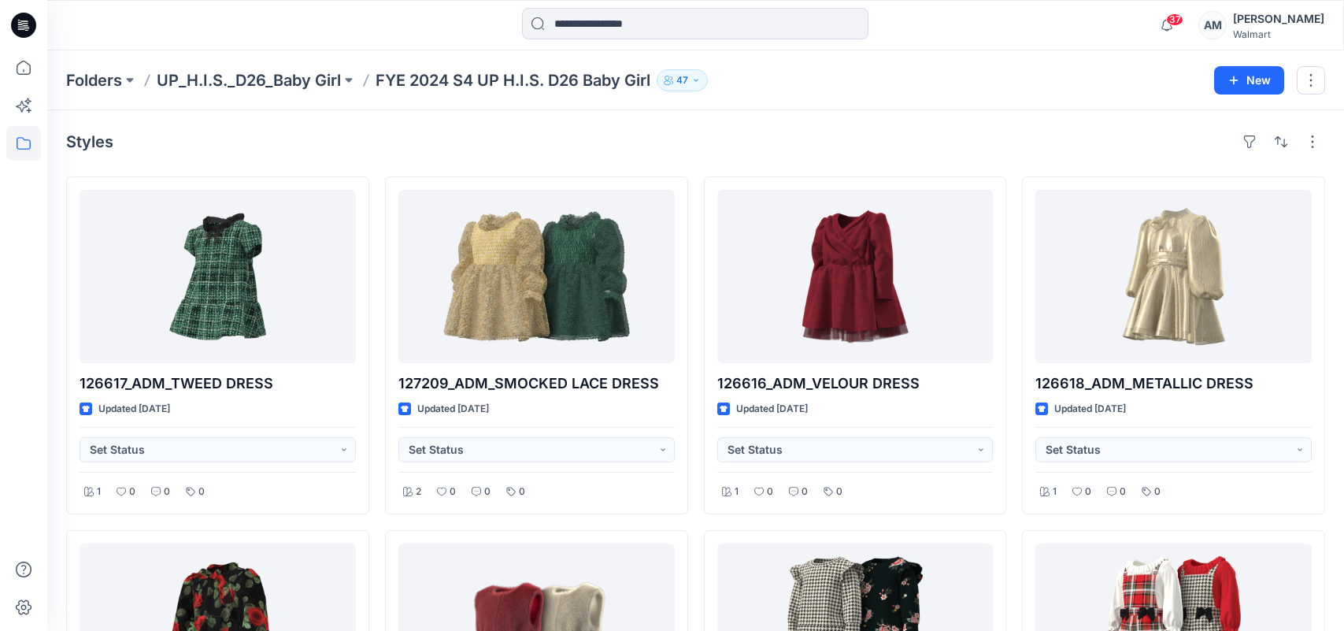
drag, startPoint x: 517, startPoint y: 124, endPoint x: 538, endPoint y: 99, distance: 31.9
click at [90, 83] on p "Folders" at bounding box center [94, 80] width 56 height 22
click at [276, 87] on p "UP_H.I.S._D26_Baby Girl" at bounding box center [249, 80] width 184 height 22
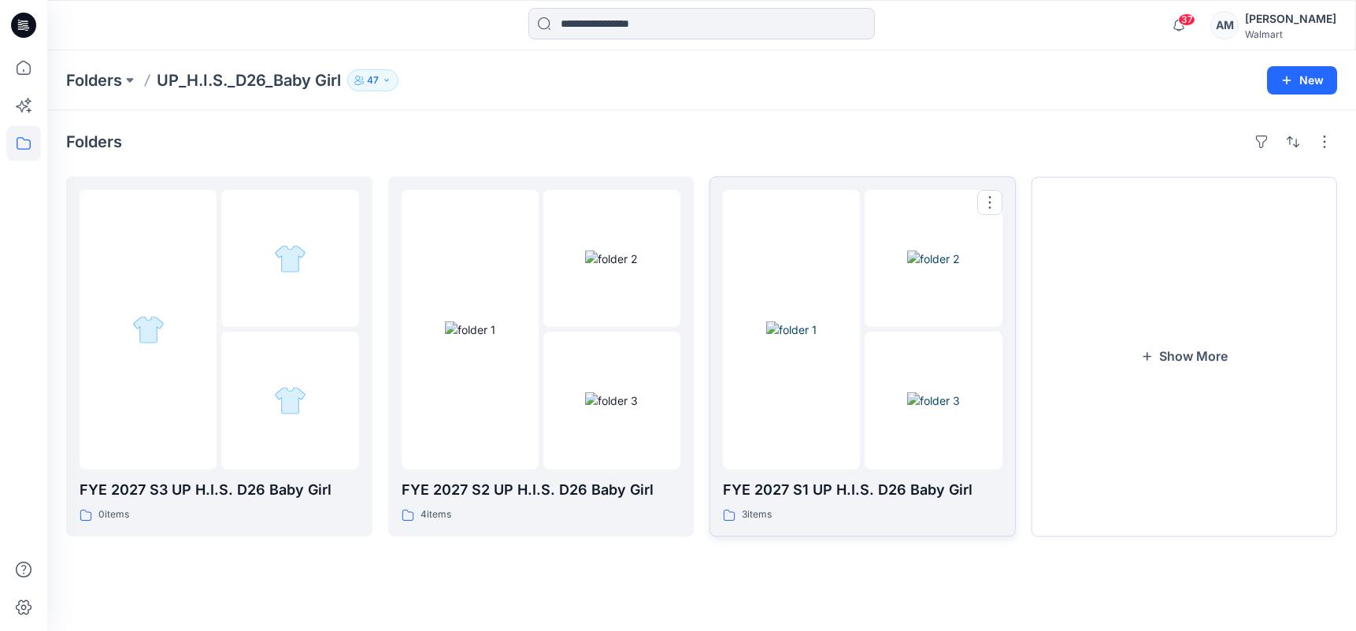
click at [907, 403] on img at bounding box center [933, 400] width 53 height 17
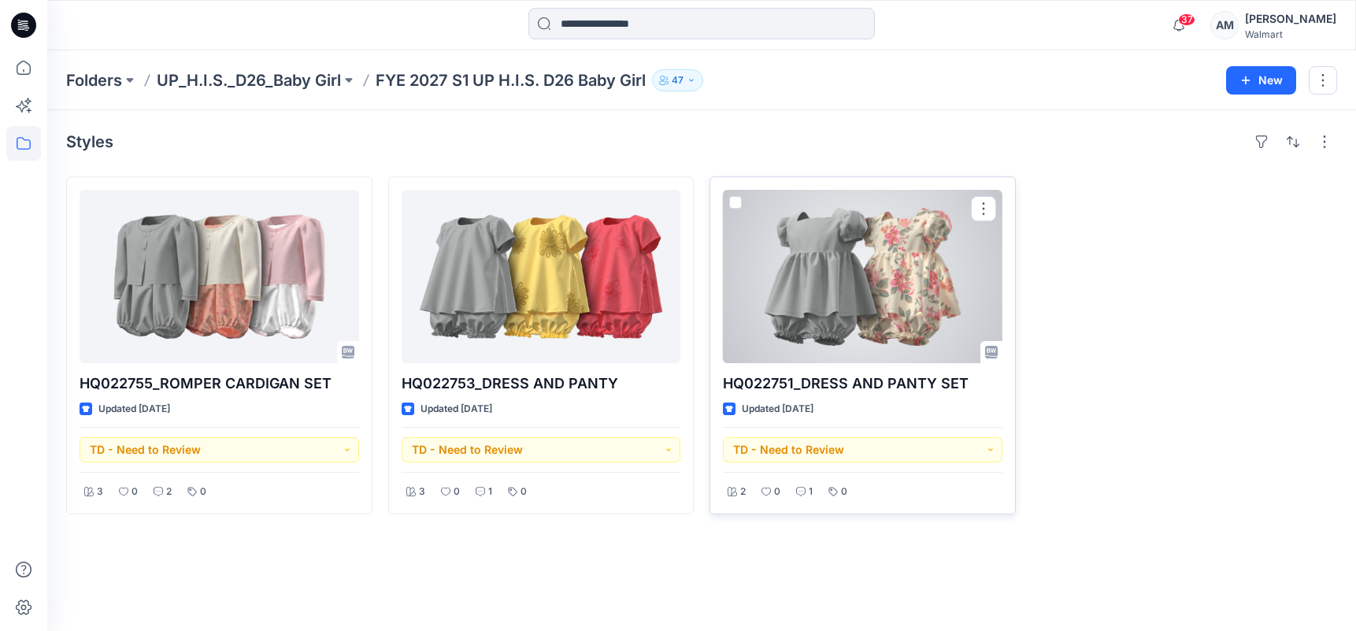
click at [892, 297] on div at bounding box center [863, 276] width 280 height 173
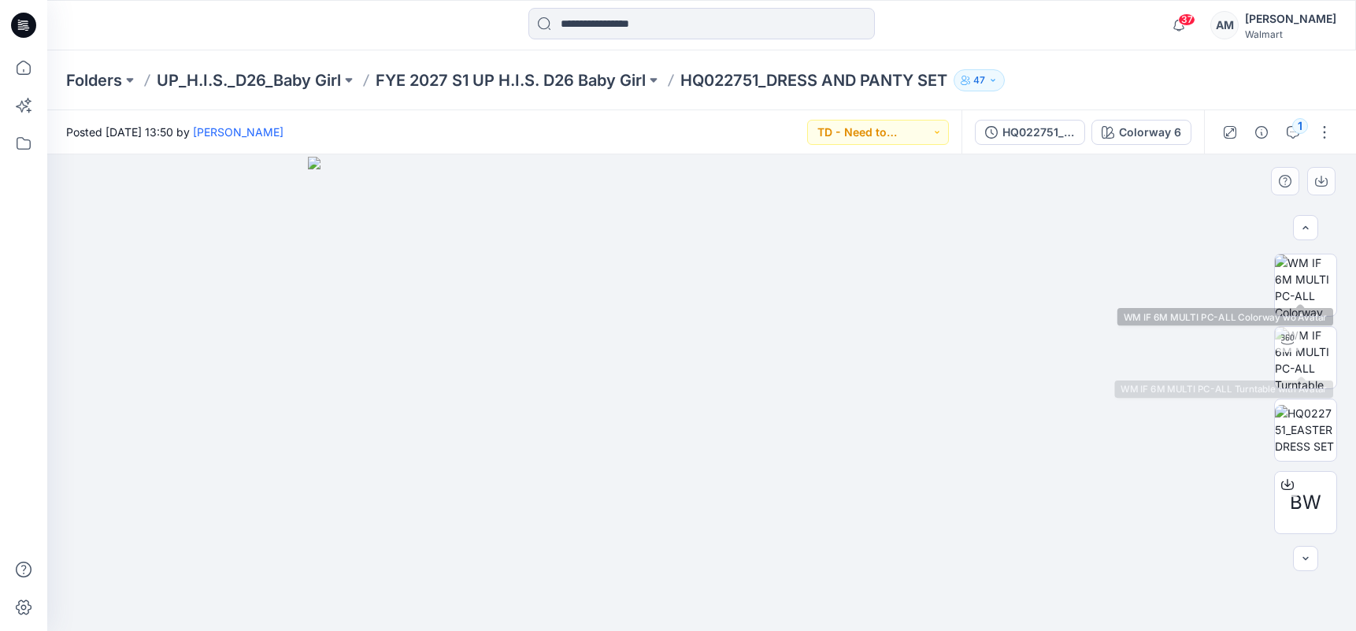
scroll to position [359, 0]
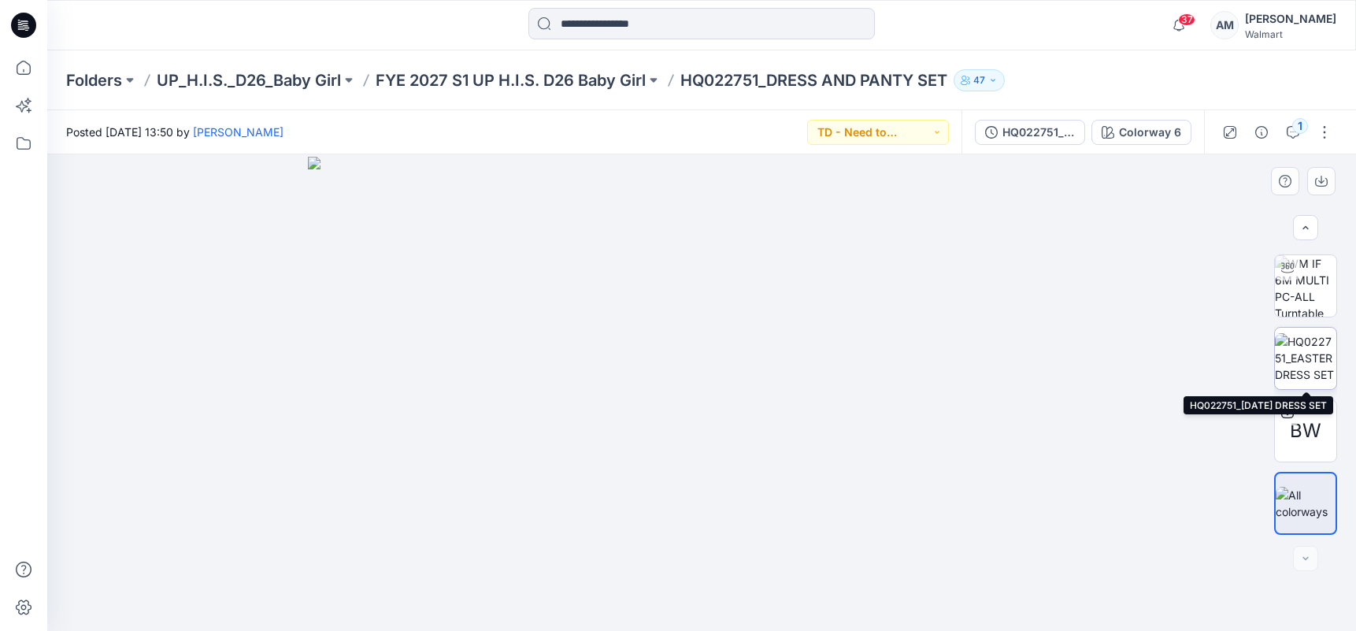
click at [1303, 358] on img at bounding box center [1305, 358] width 61 height 50
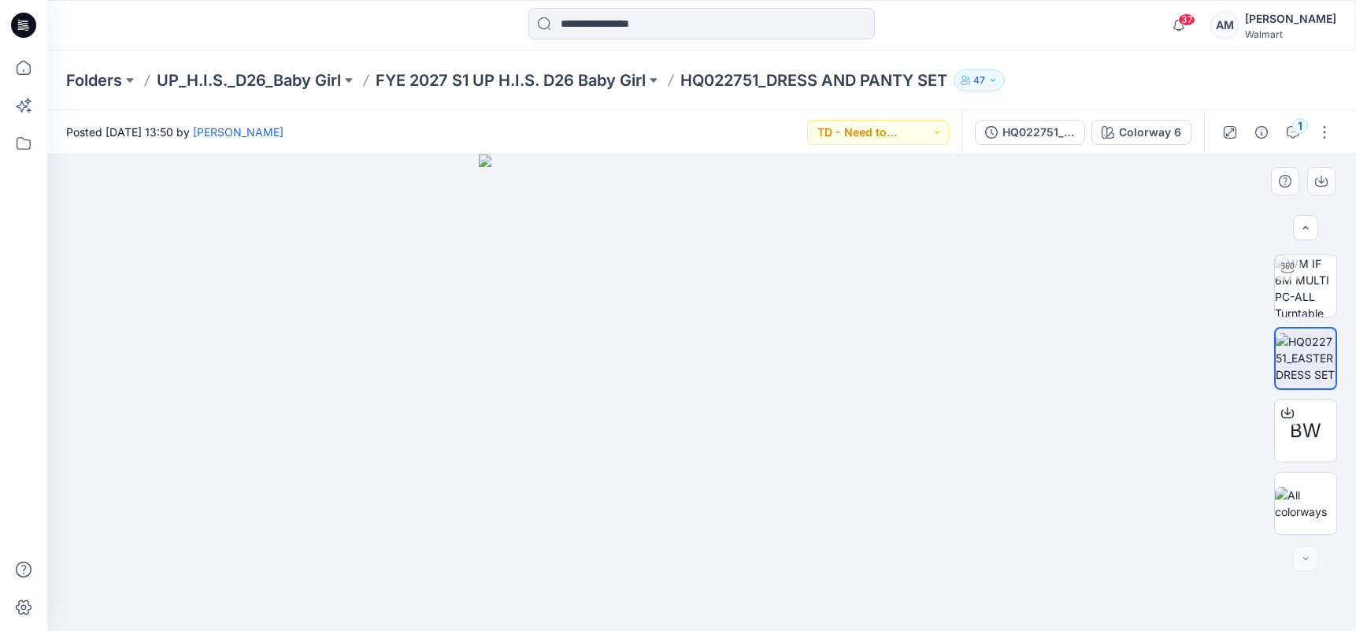
click at [647, 319] on img at bounding box center [701, 392] width 445 height 477
drag, startPoint x: 598, startPoint y: 299, endPoint x: 610, endPoint y: 354, distance: 57.3
click at [610, 354] on img at bounding box center [714, 179] width 1369 height 904
